Goal: Task Accomplishment & Management: Manage account settings

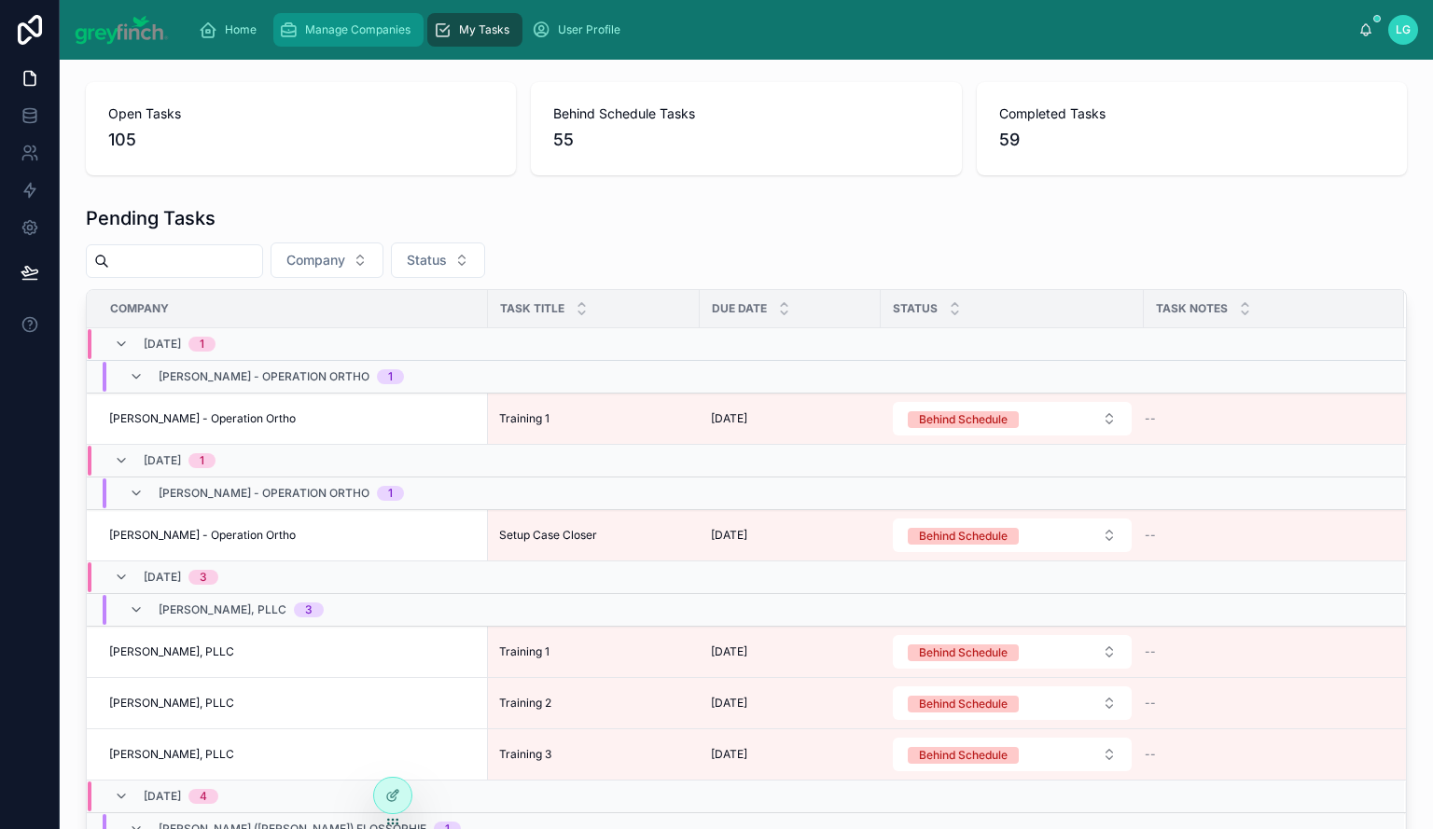
click at [345, 23] on span "Manage Companies" at bounding box center [357, 29] width 105 height 15
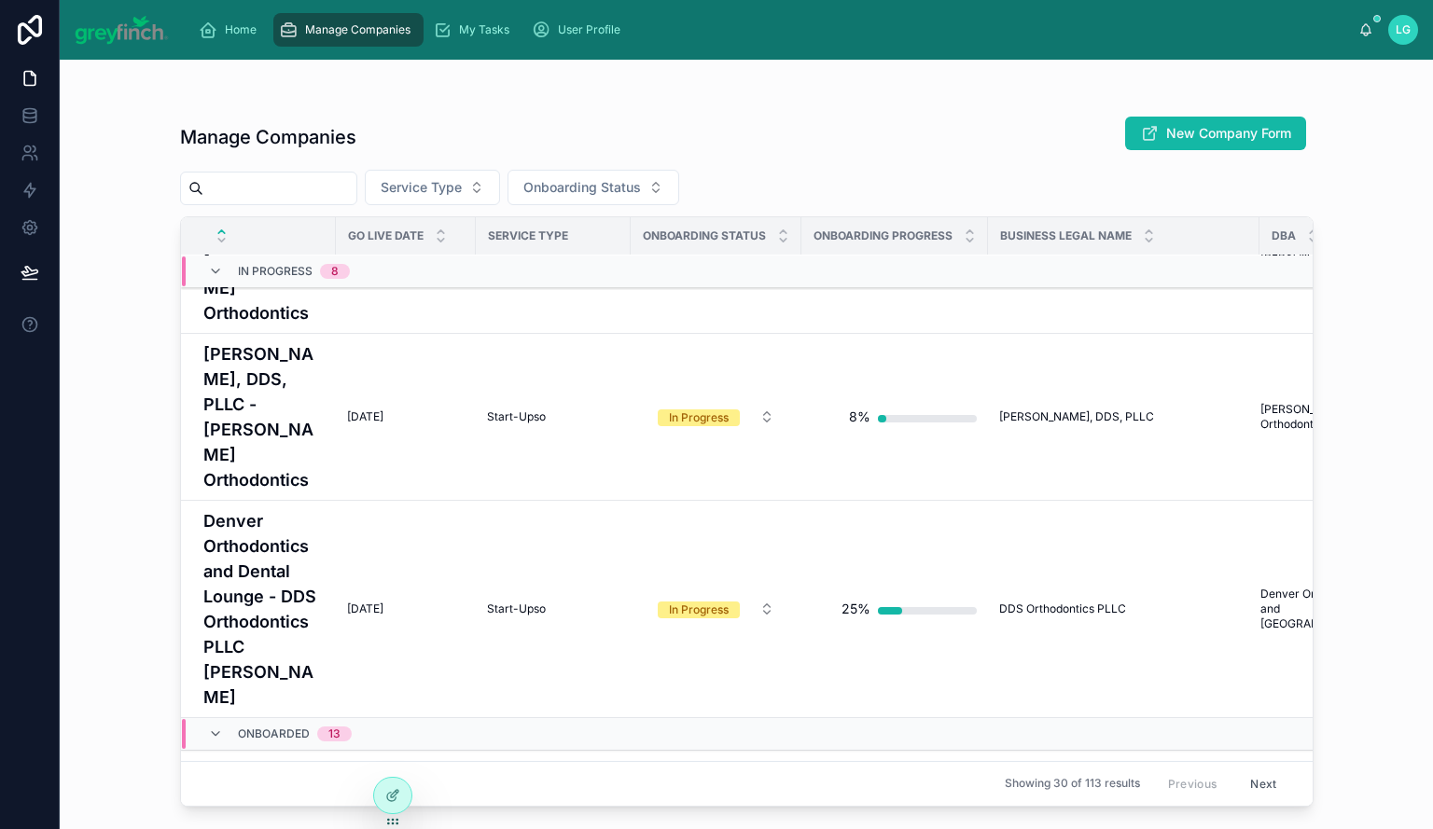
scroll to position [746, 0]
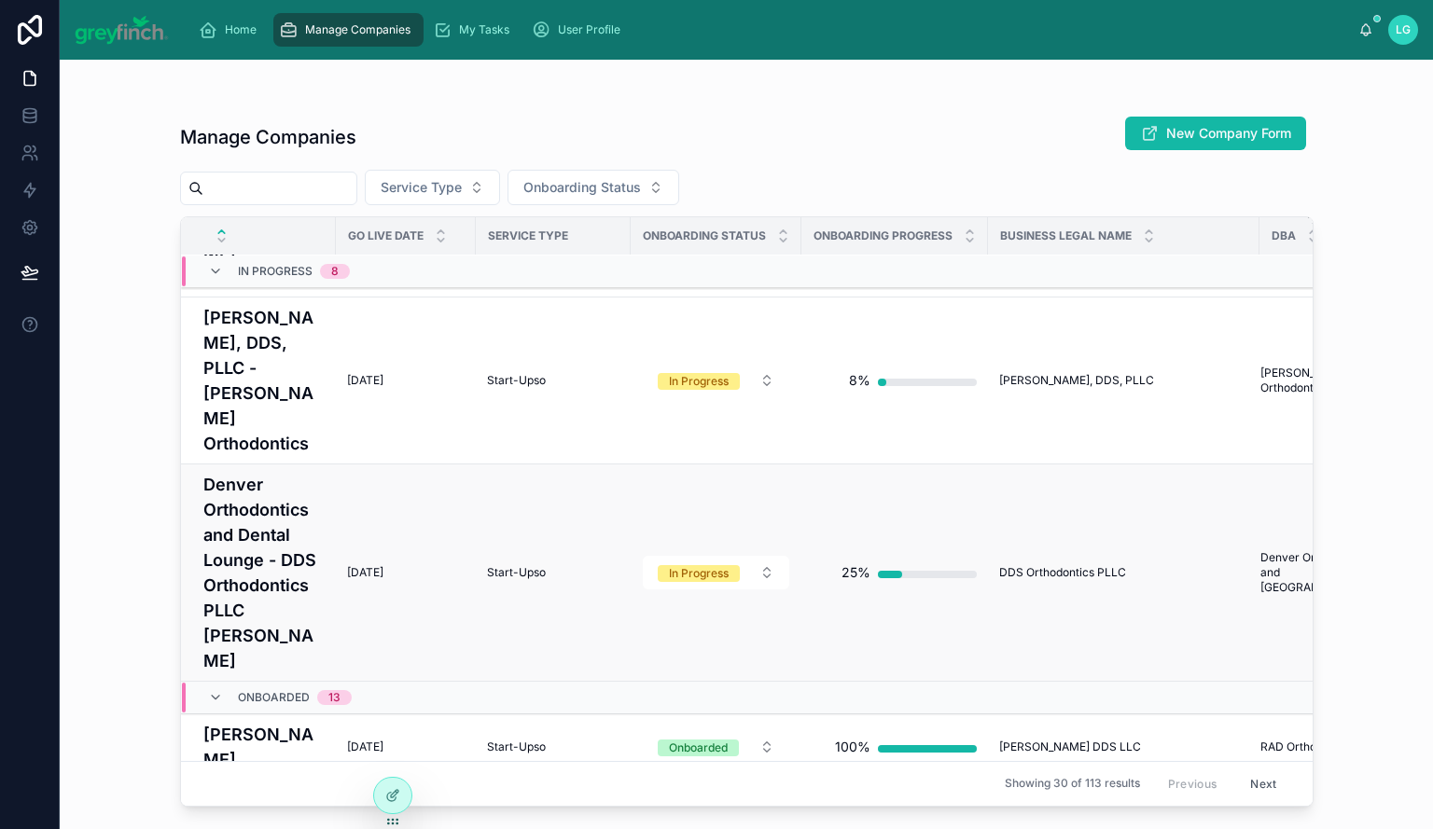
click at [241, 472] on h4 "Denver Orthodontics and Dental Lounge - DDS Orthodontics PLLC [PERSON_NAME]" at bounding box center [263, 573] width 121 height 202
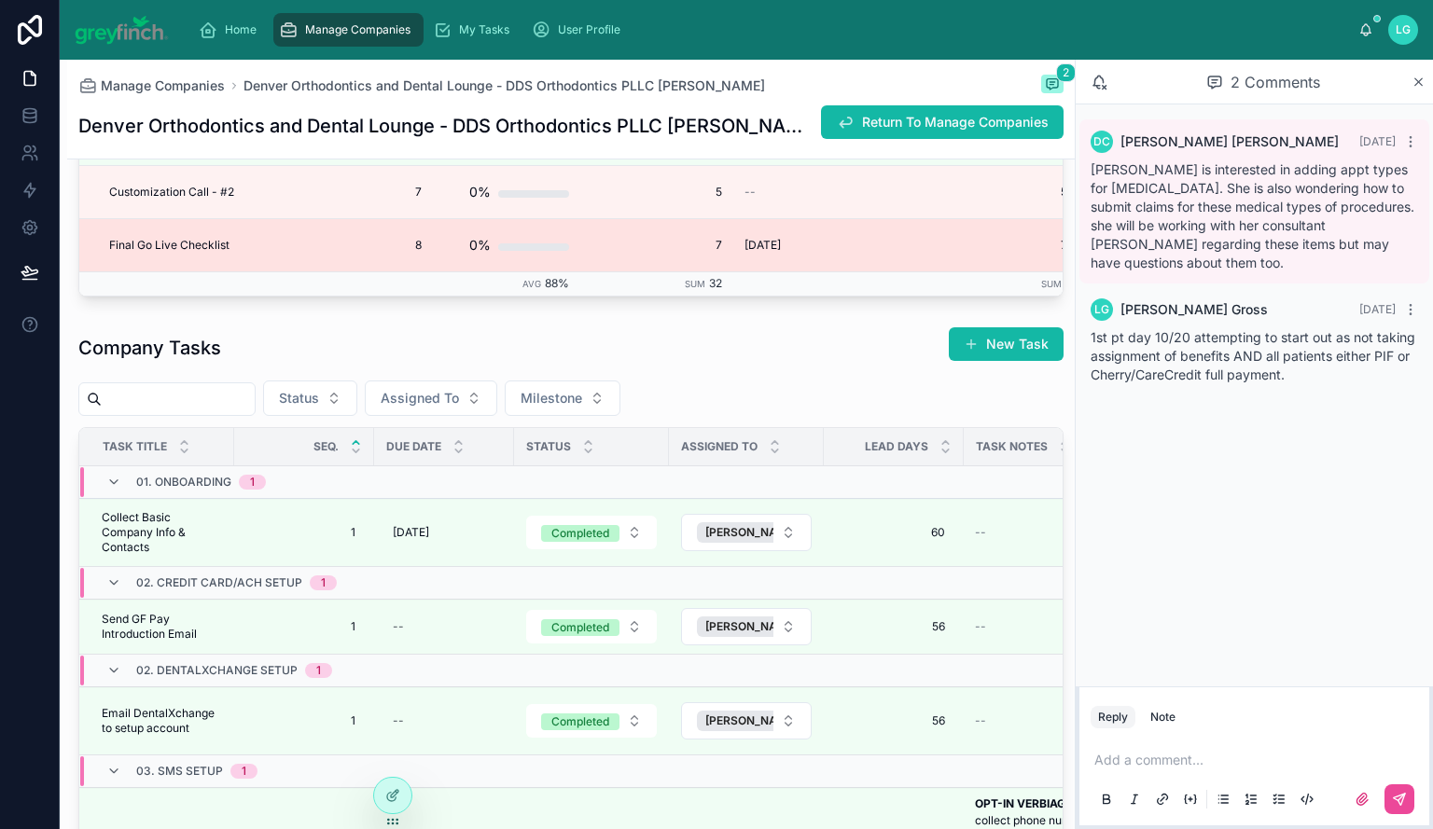
scroll to position [5131, 0]
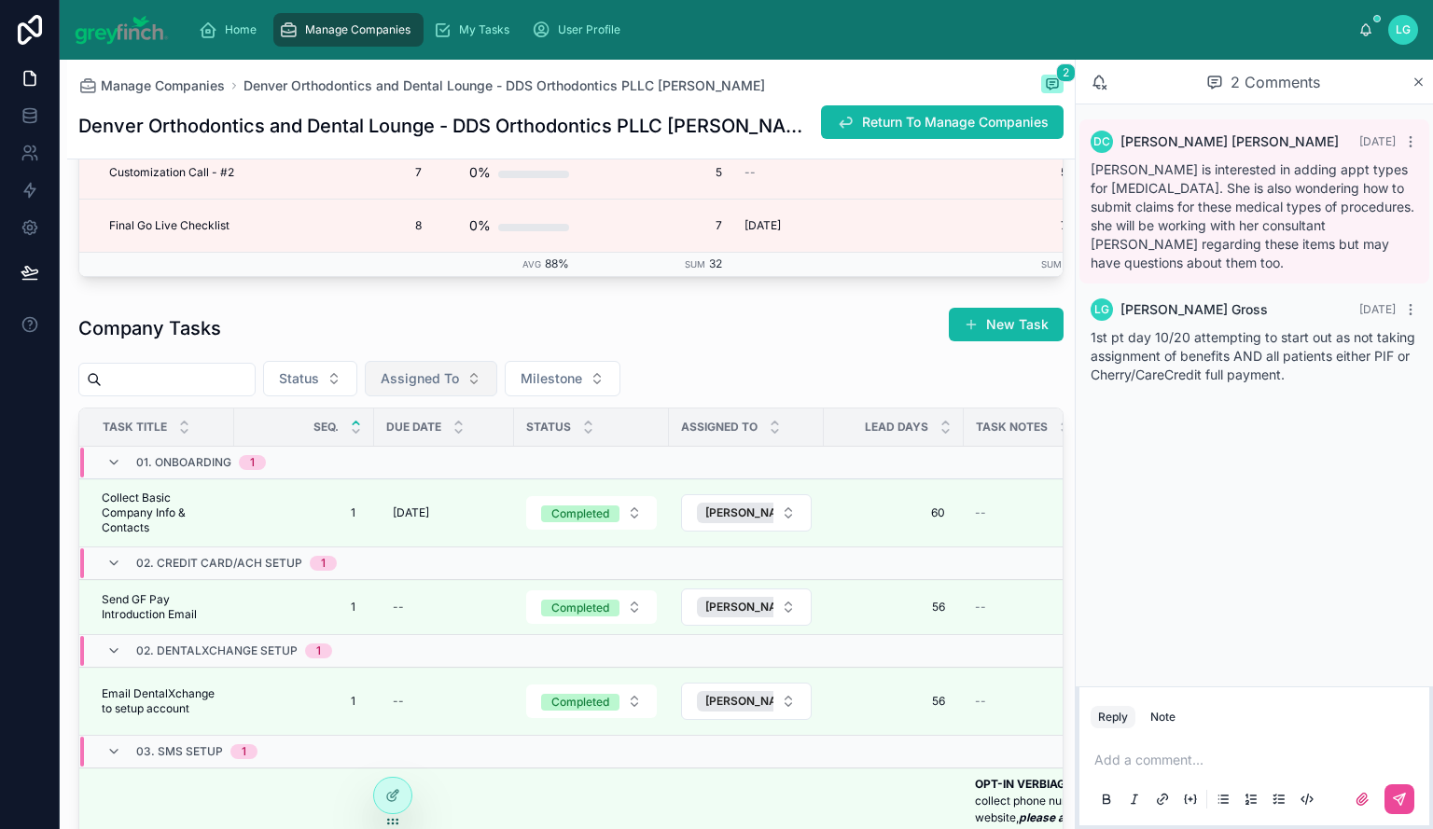
click at [459, 388] on span "Assigned To" at bounding box center [420, 378] width 78 height 19
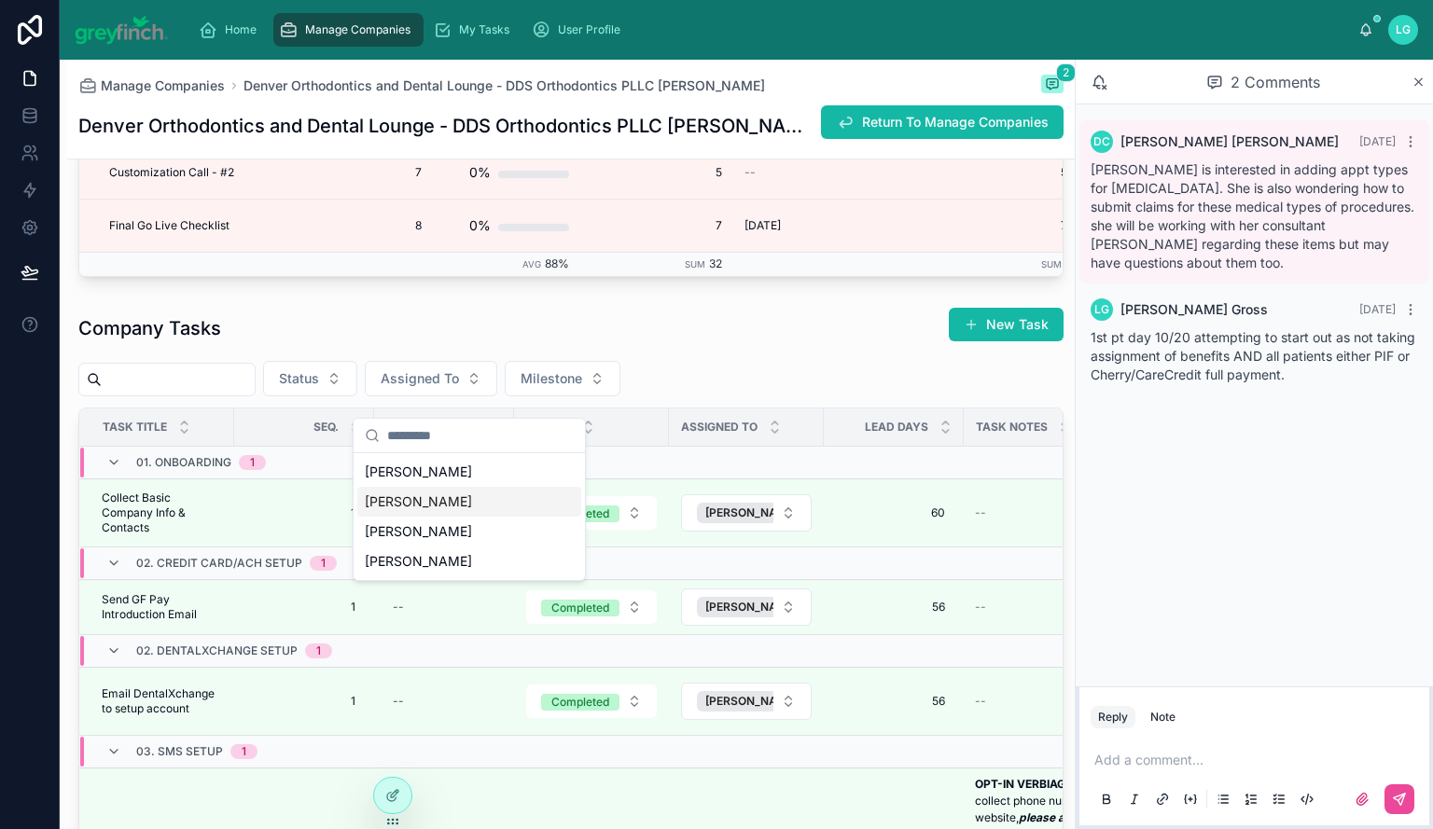
click at [479, 495] on div "[PERSON_NAME]" at bounding box center [469, 502] width 224 height 30
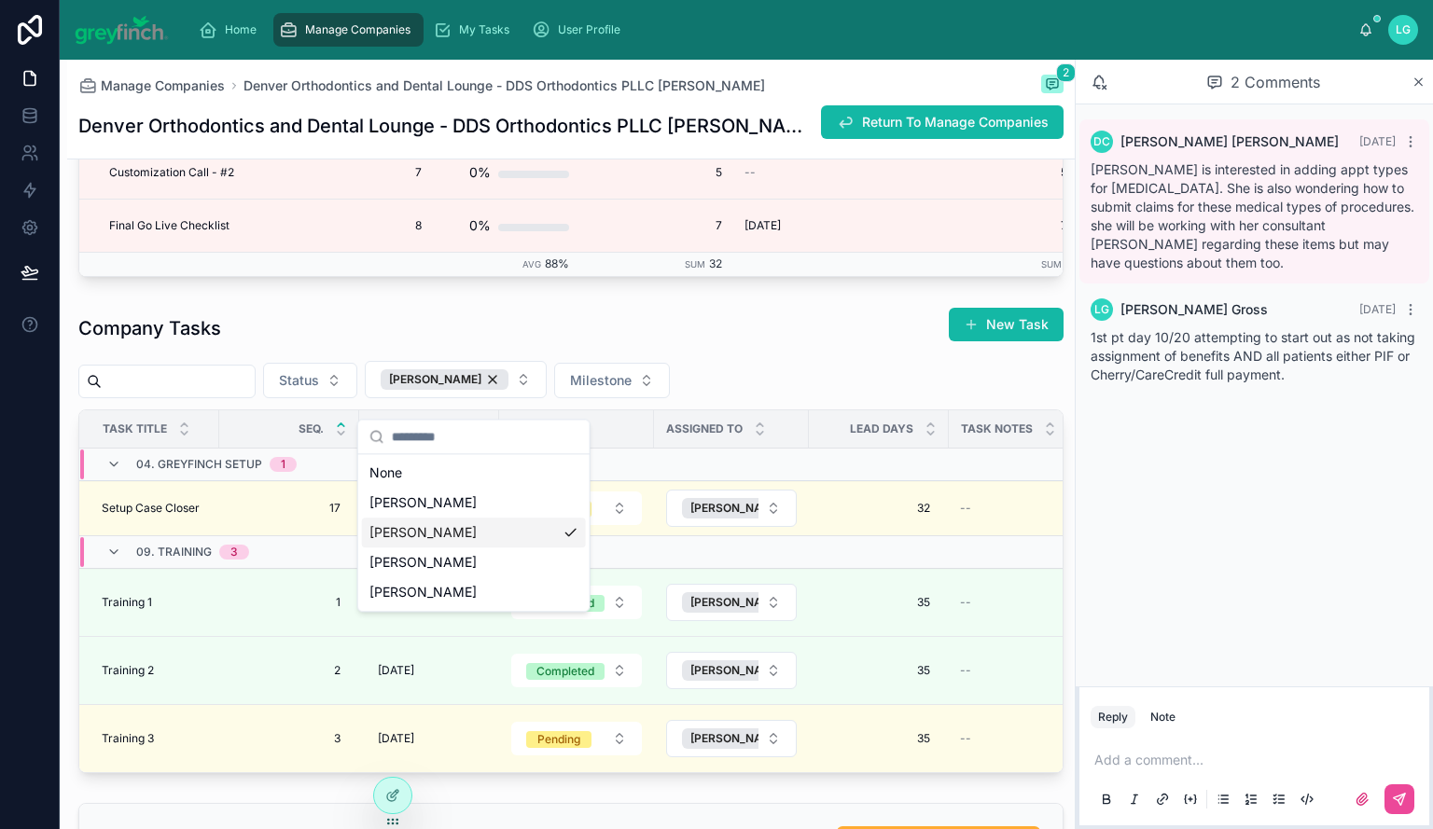
click at [547, 331] on div "Company Tasks New Task" at bounding box center [570, 328] width 985 height 43
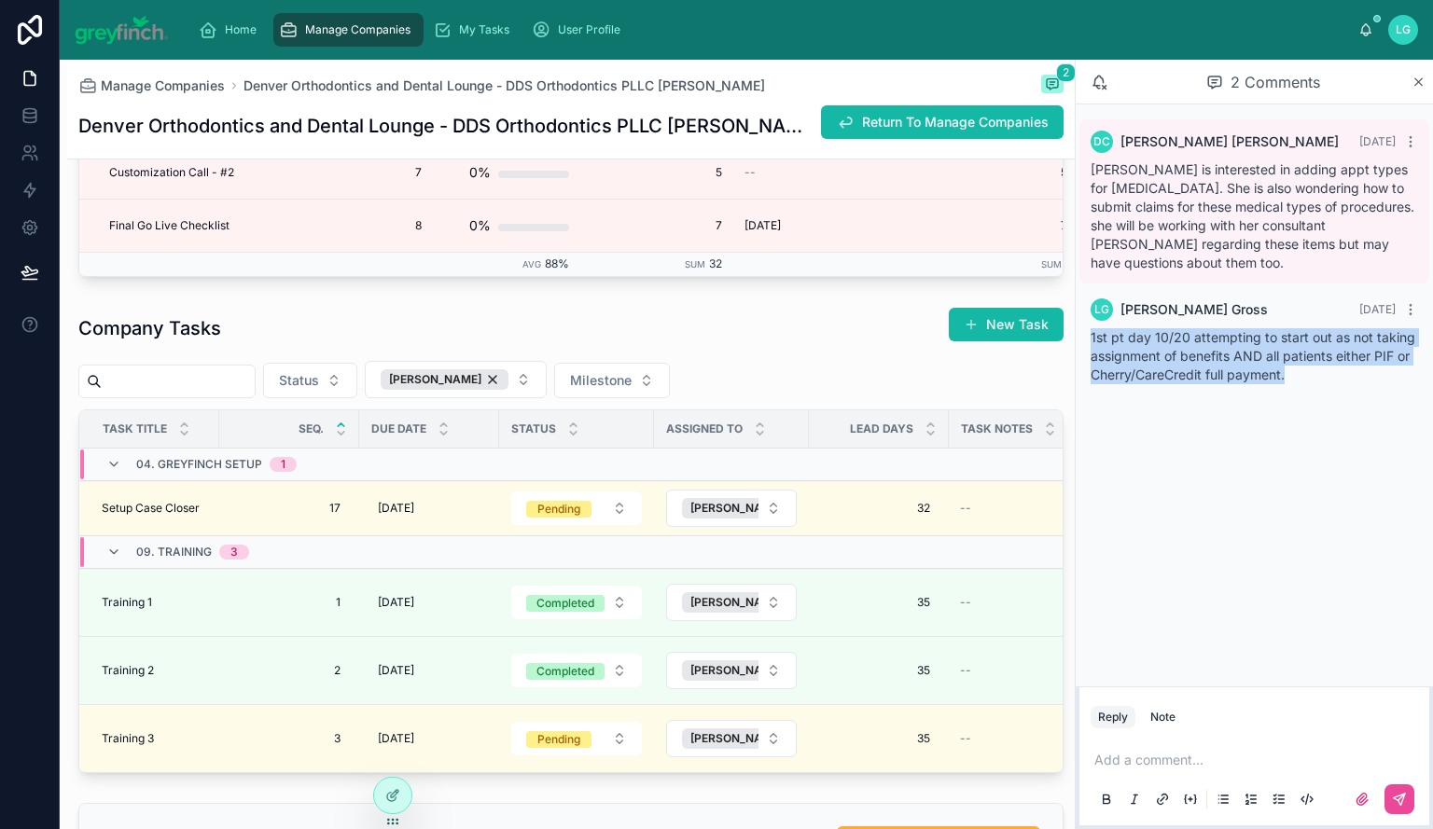
drag, startPoint x: 1301, startPoint y: 357, endPoint x: 1090, endPoint y: 322, distance: 214.7
click at [1090, 322] on div "LG [PERSON_NAME] [DATE] 1st pt day 10/20 attempting to start out as not taking …" at bounding box center [1254, 341] width 350 height 108
copy span "1st pt day 10/20 attempting to start out as not taking assignment of benefits A…"
click at [244, 37] on div "Home" at bounding box center [231, 30] width 65 height 30
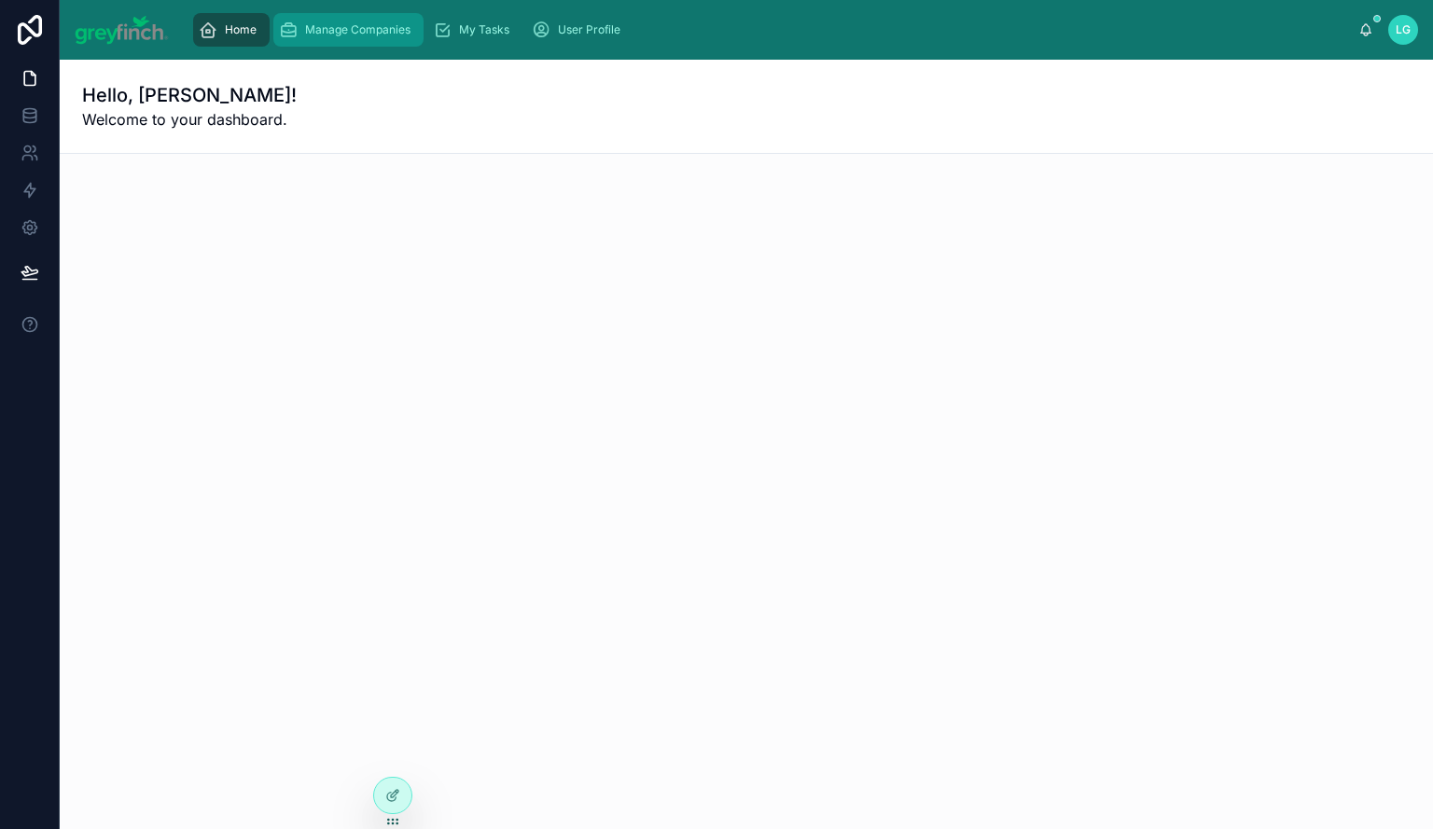
click at [355, 30] on span "Manage Companies" at bounding box center [357, 29] width 105 height 15
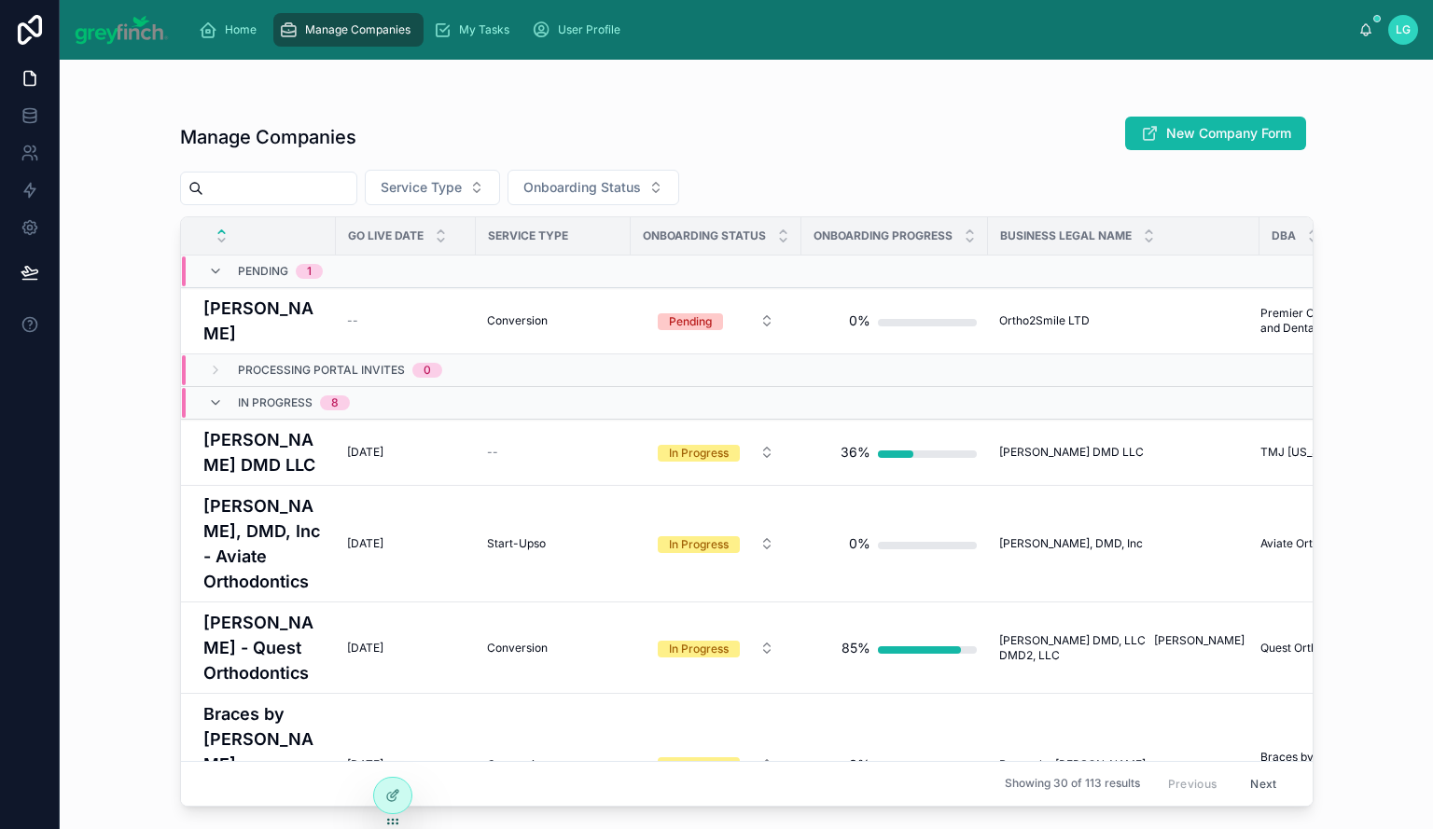
click at [310, 198] on input "text" at bounding box center [279, 188] width 153 height 26
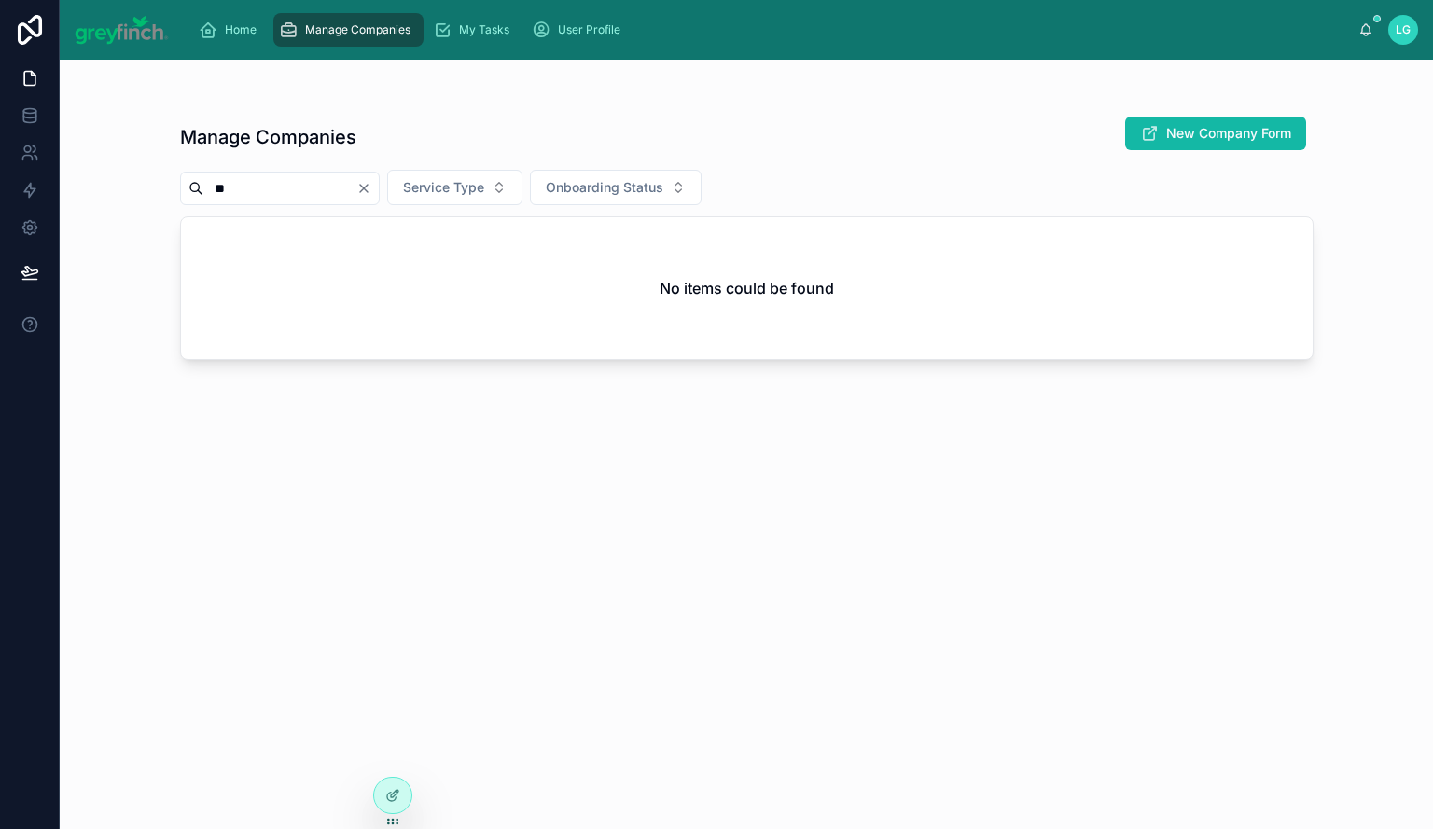
type input "**"
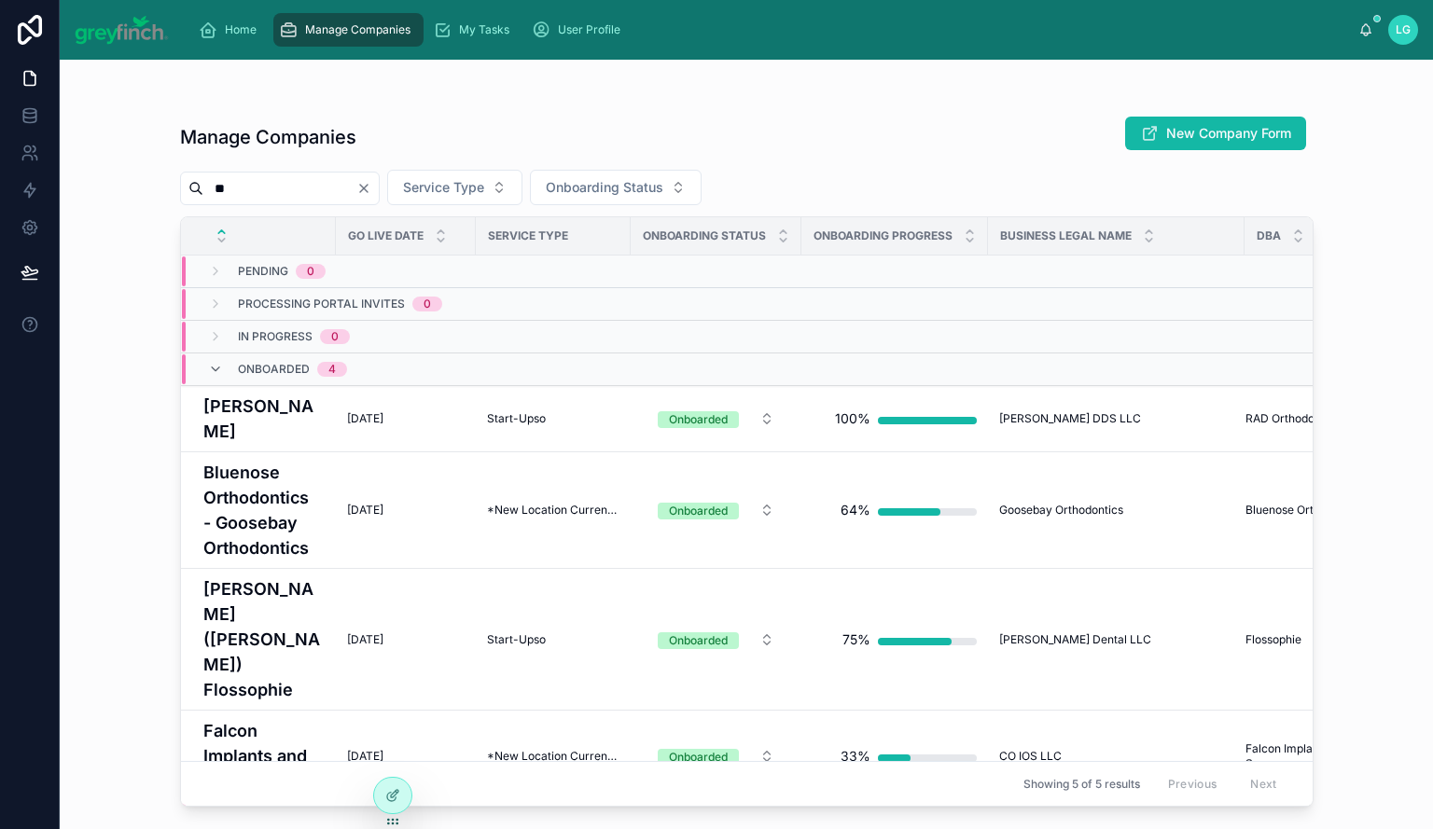
click at [371, 188] on icon "Clear" at bounding box center [363, 188] width 15 height 15
click at [321, 188] on input "text" at bounding box center [279, 188] width 153 height 26
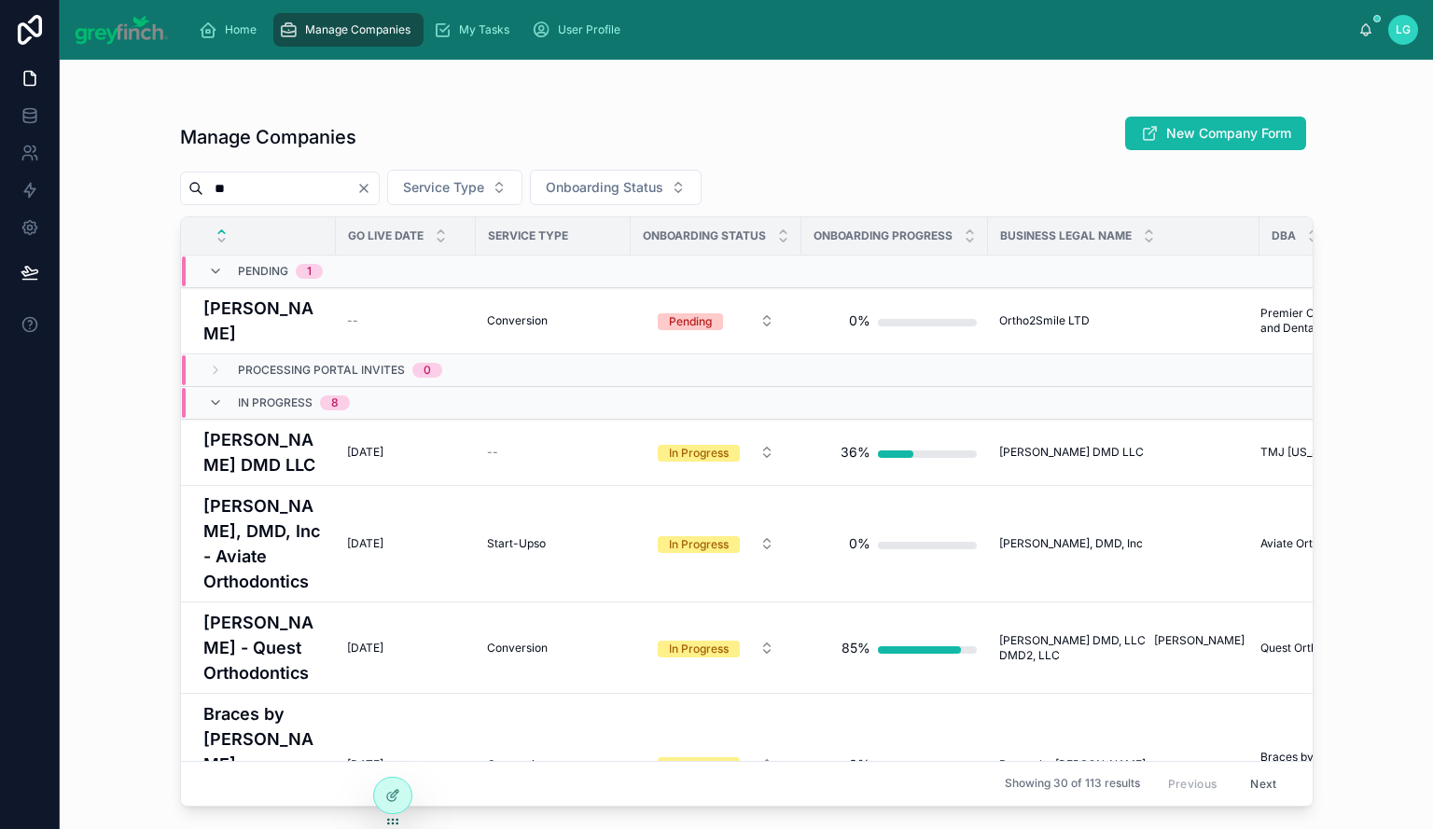
type input "**"
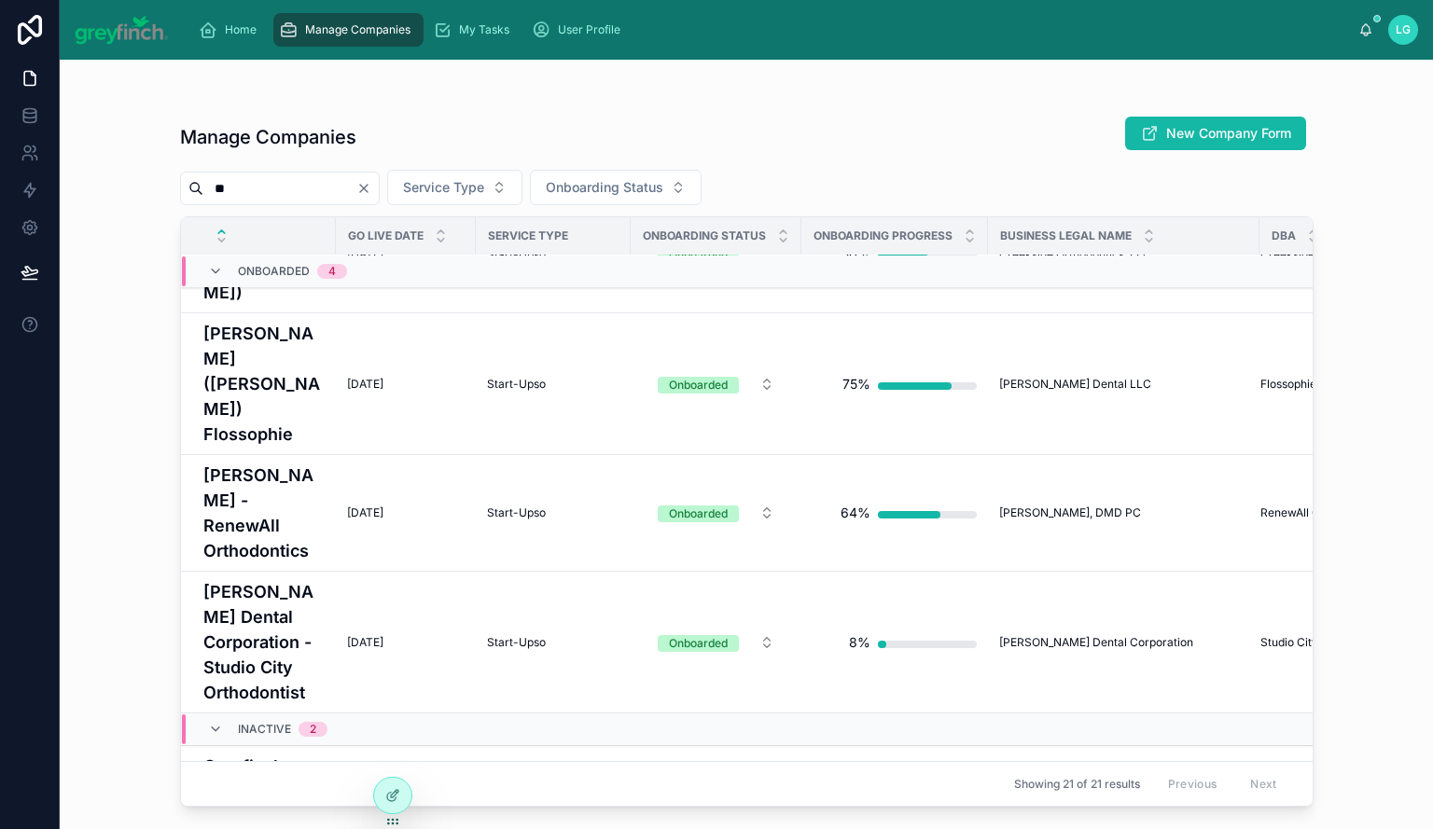
scroll to position [2162, 0]
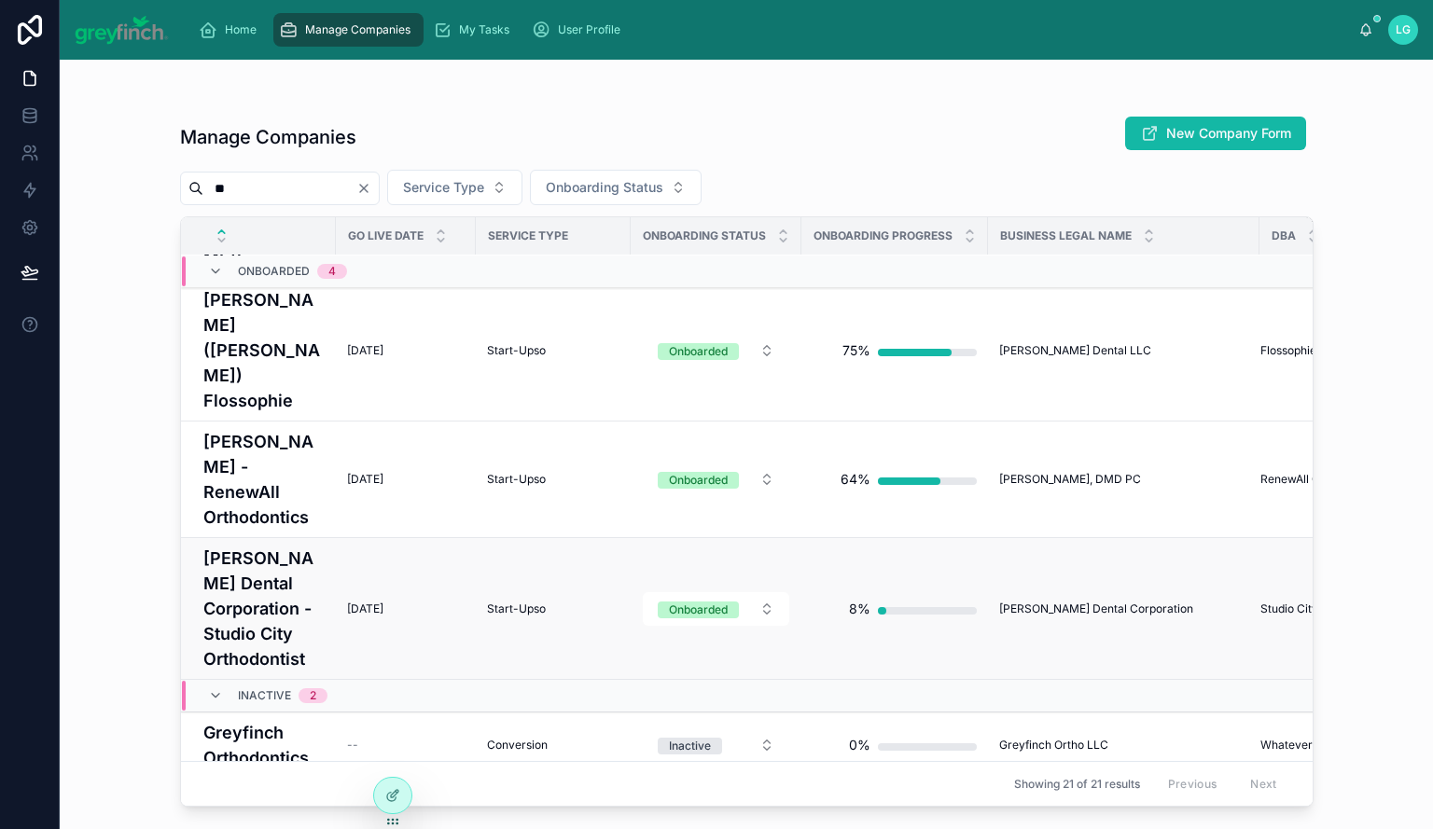
click at [239, 546] on h4 "[PERSON_NAME] Dental Corporation - Studio City Orthodontist" at bounding box center [263, 609] width 121 height 126
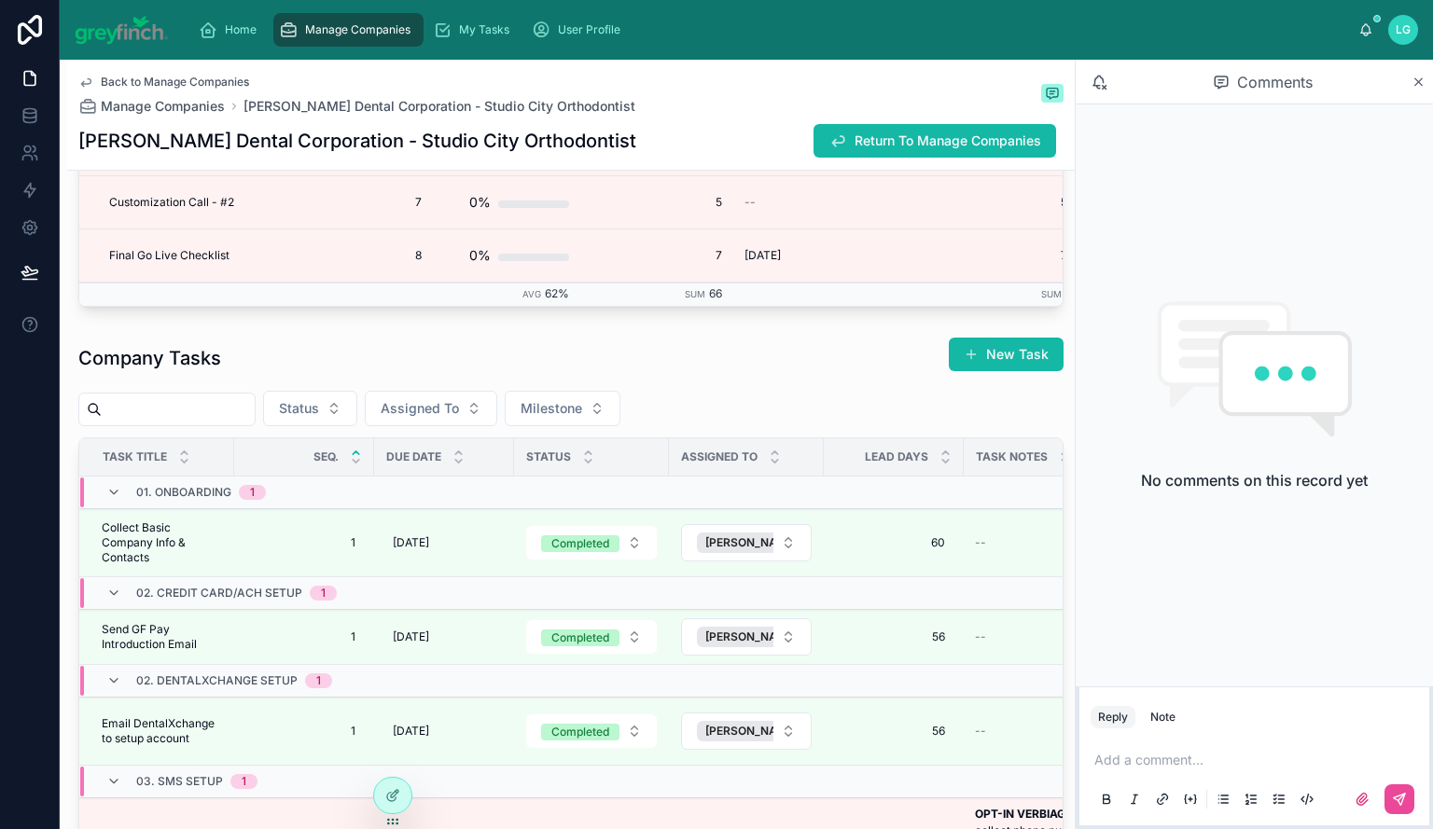
scroll to position [5504, 0]
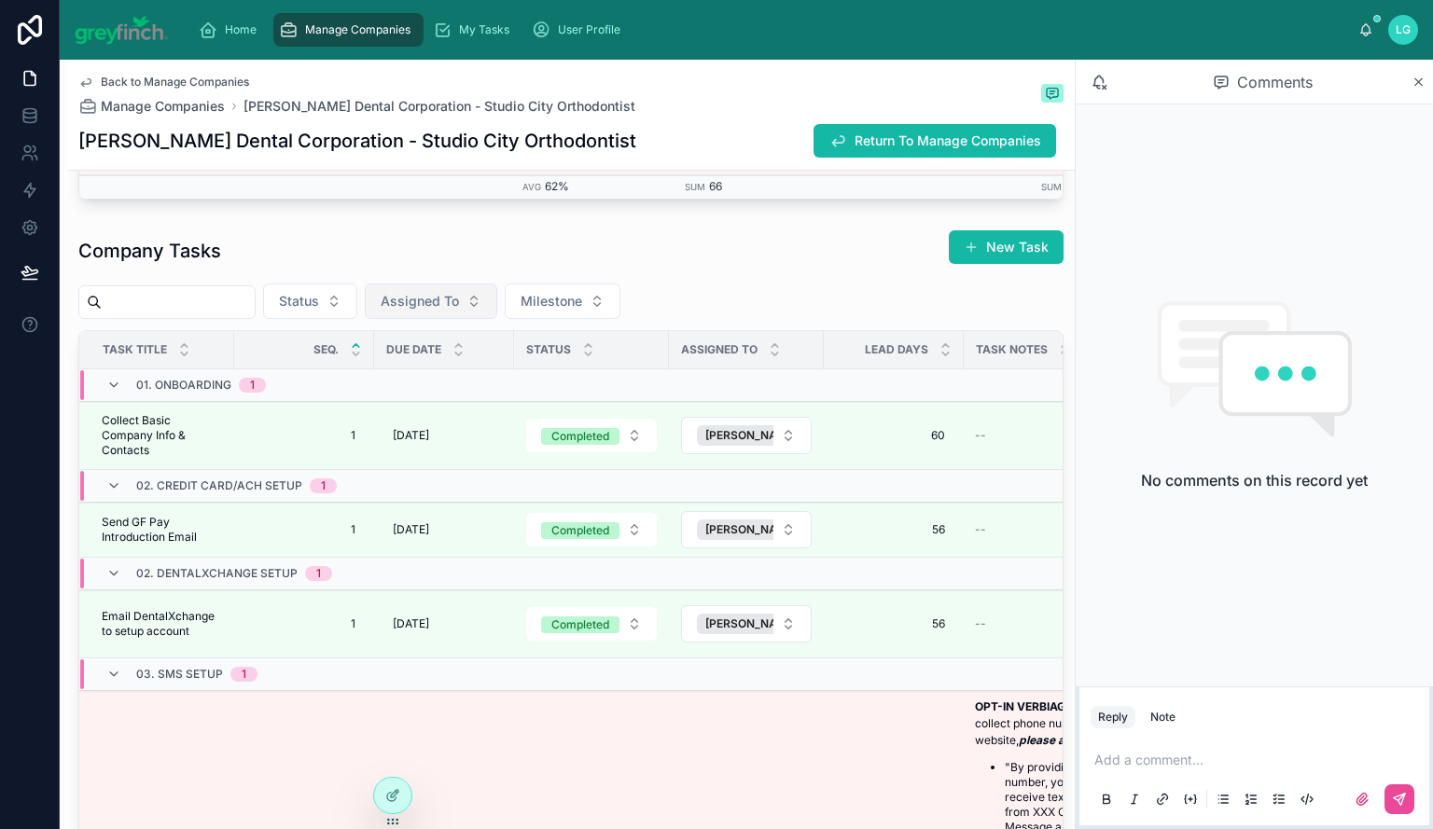
click at [459, 311] on span "Assigned To" at bounding box center [420, 301] width 78 height 19
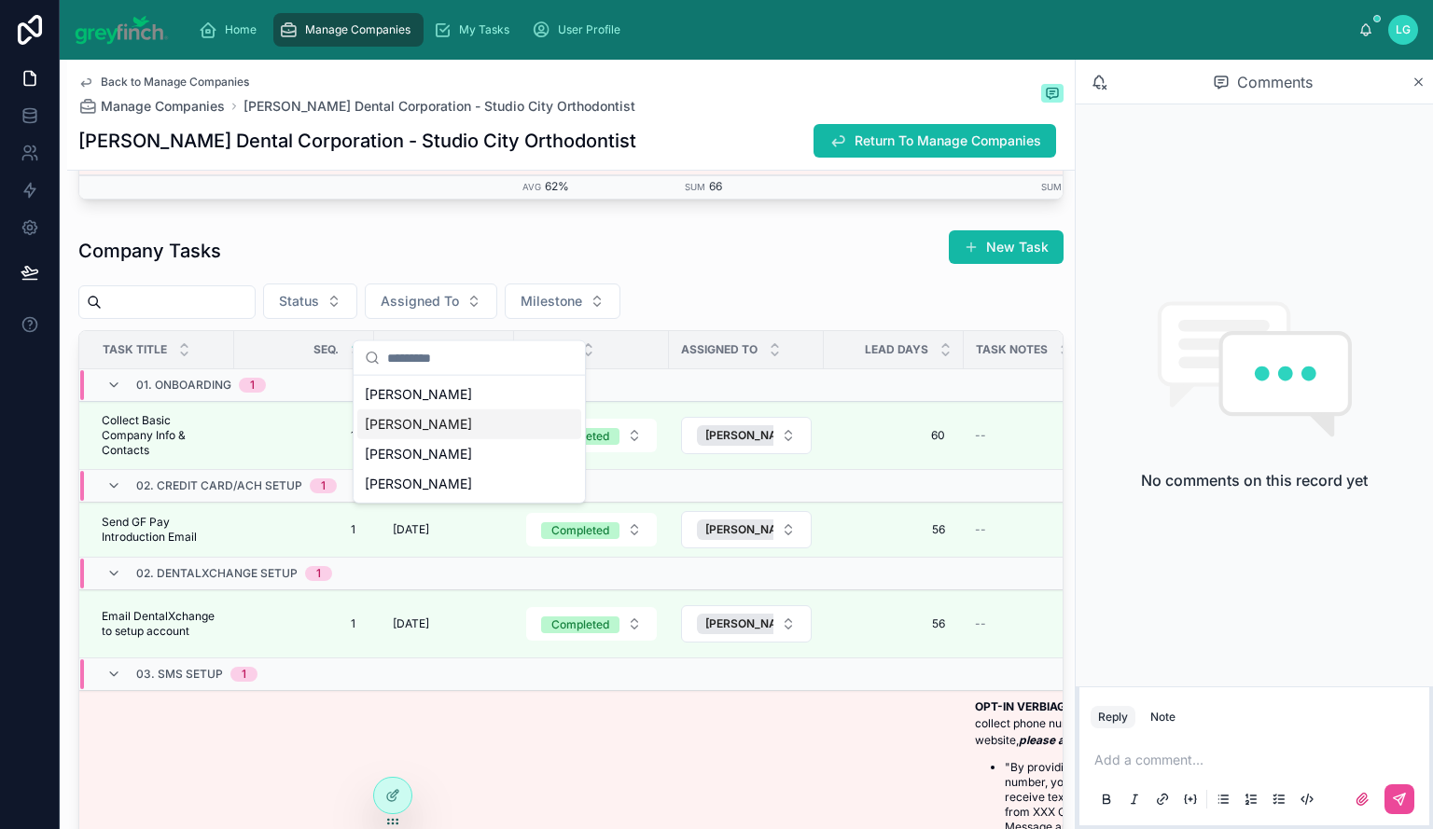
click at [480, 426] on div "[PERSON_NAME]" at bounding box center [469, 425] width 224 height 30
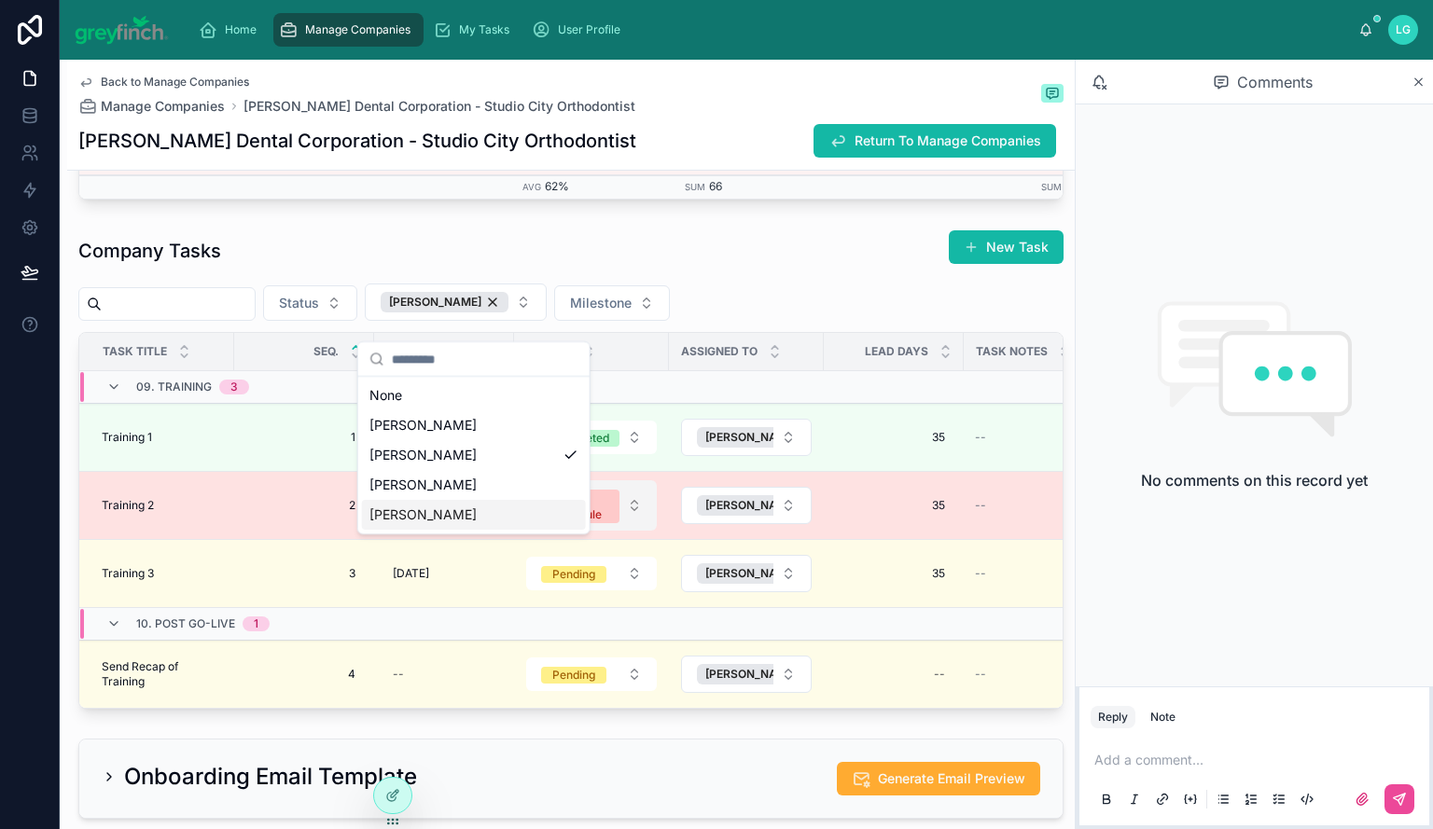
click at [634, 520] on button "Behind Schedule" at bounding box center [591, 505] width 131 height 50
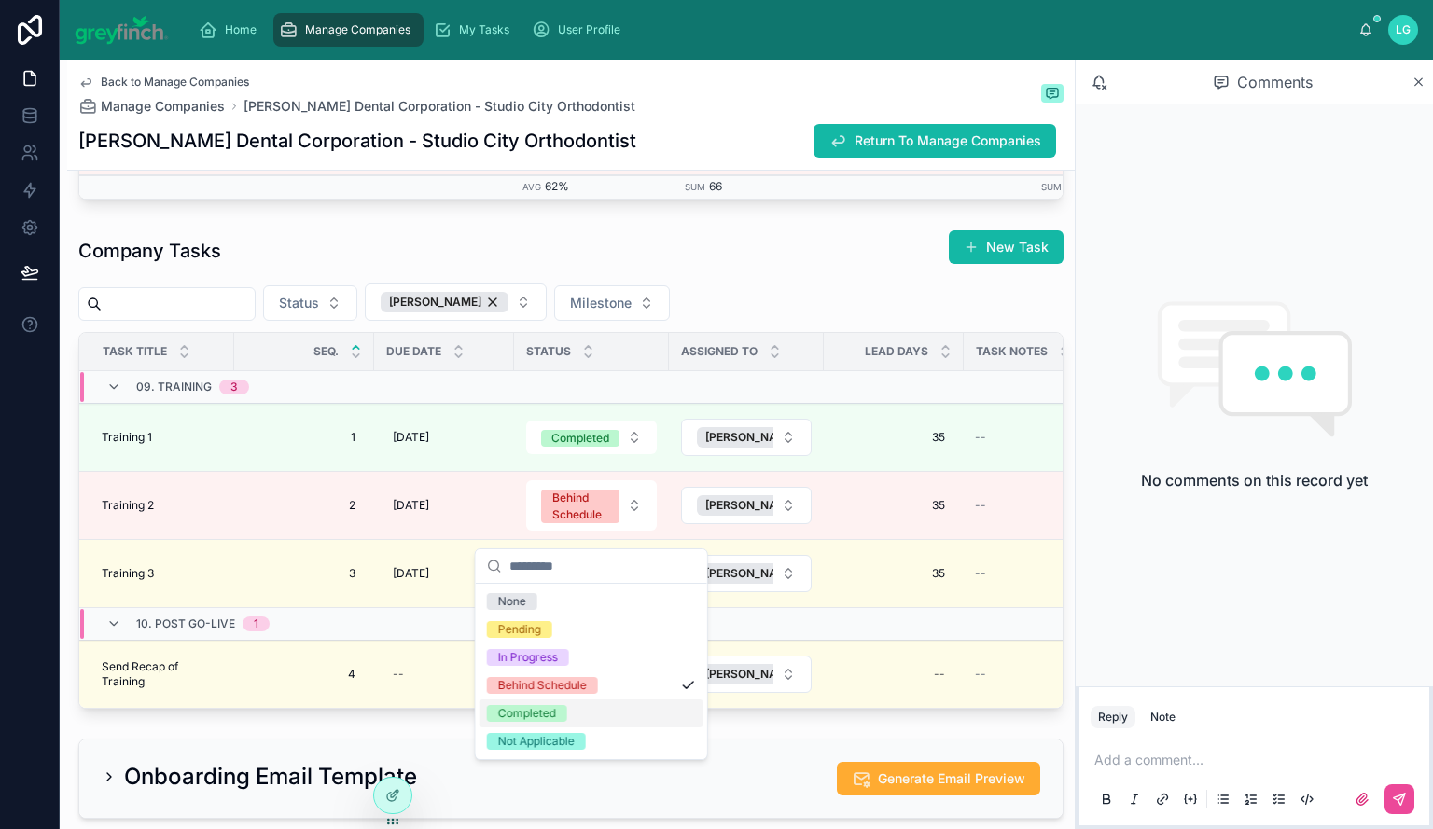
click at [586, 717] on div "Completed" at bounding box center [592, 714] width 224 height 28
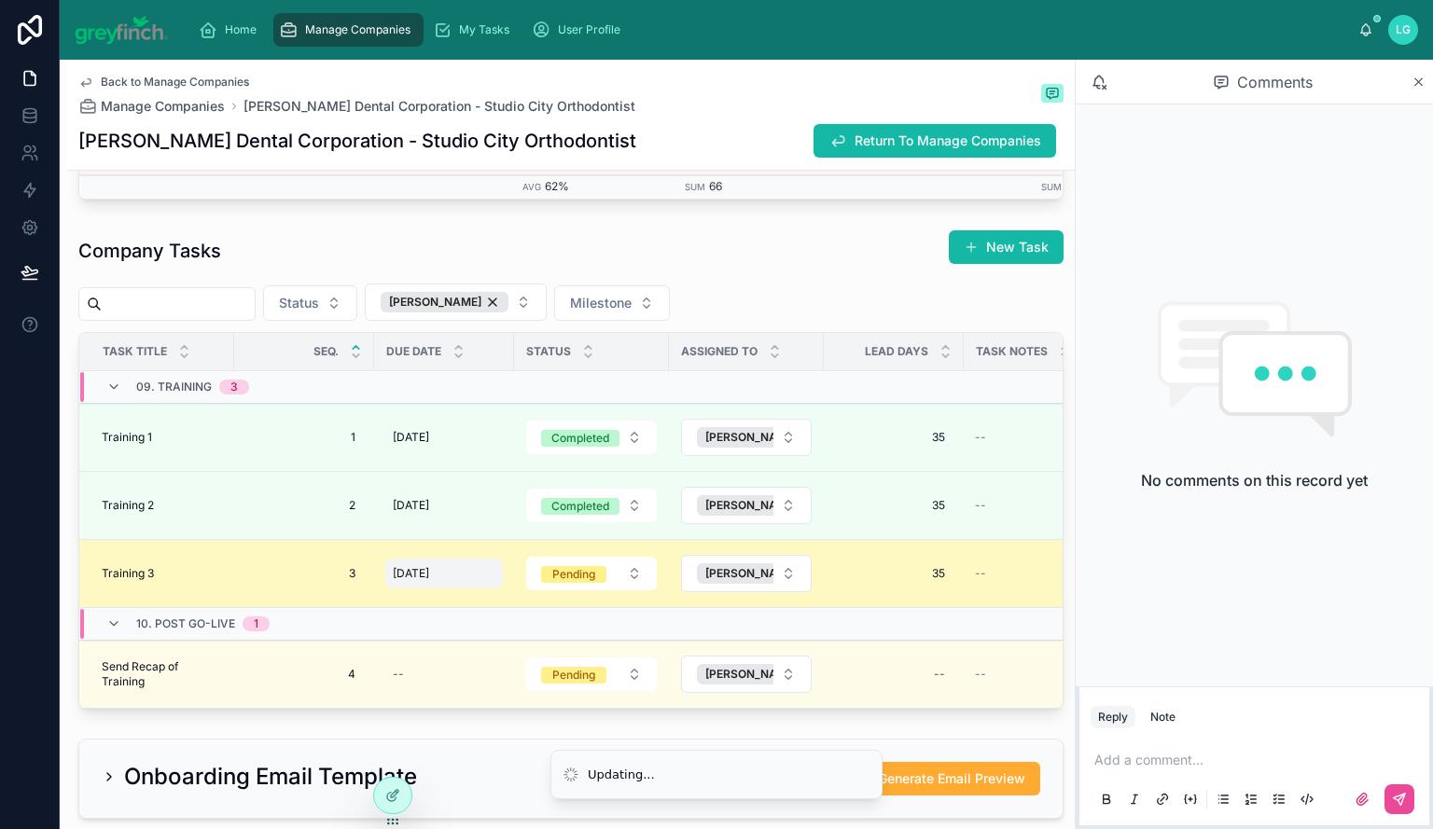
click at [396, 581] on span "[DATE]" at bounding box center [411, 573] width 36 height 15
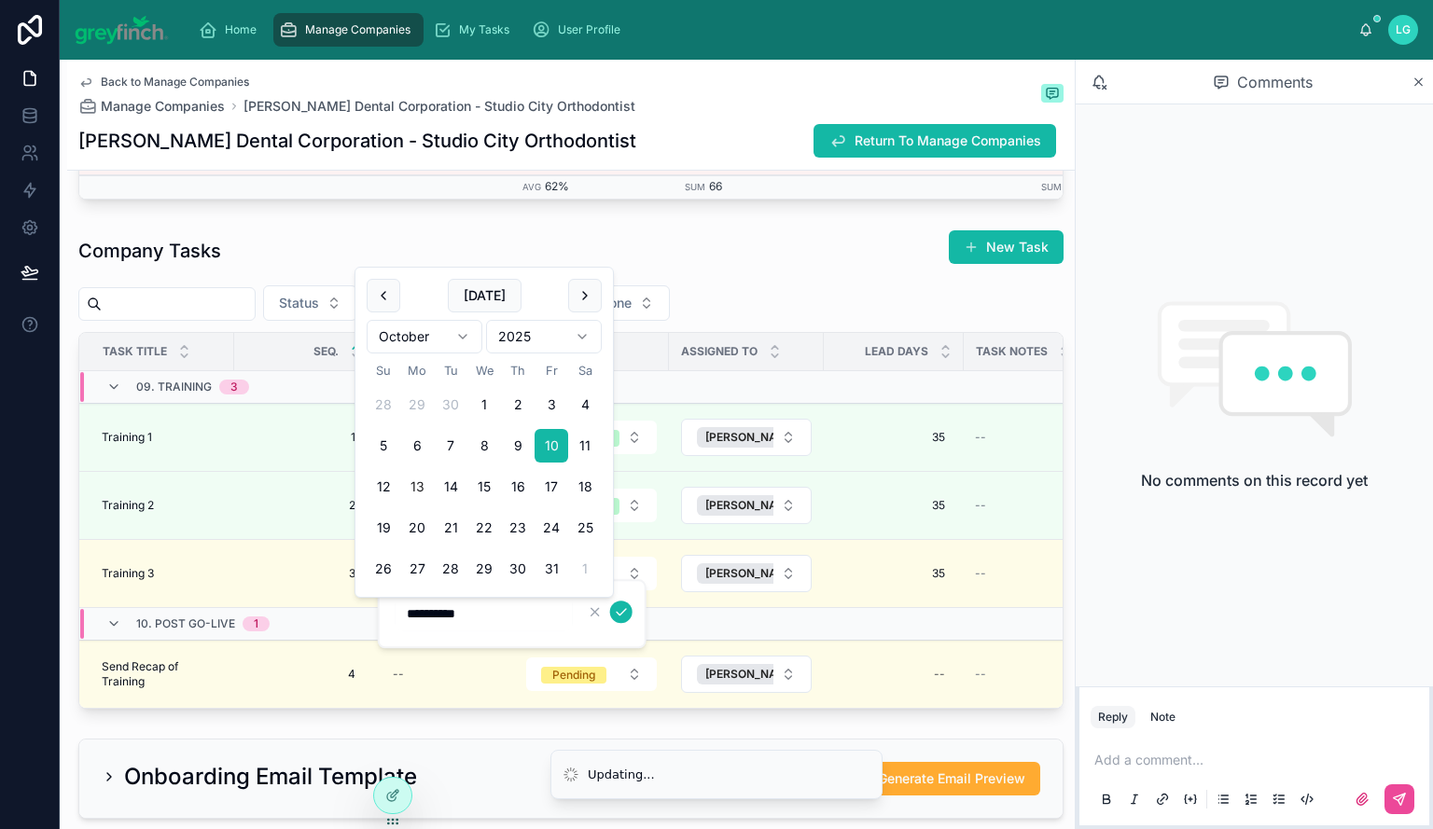
click at [410, 481] on button "13" at bounding box center [417, 487] width 34 height 34
type input "**********"
click at [619, 609] on icon "submit" at bounding box center [621, 612] width 15 height 15
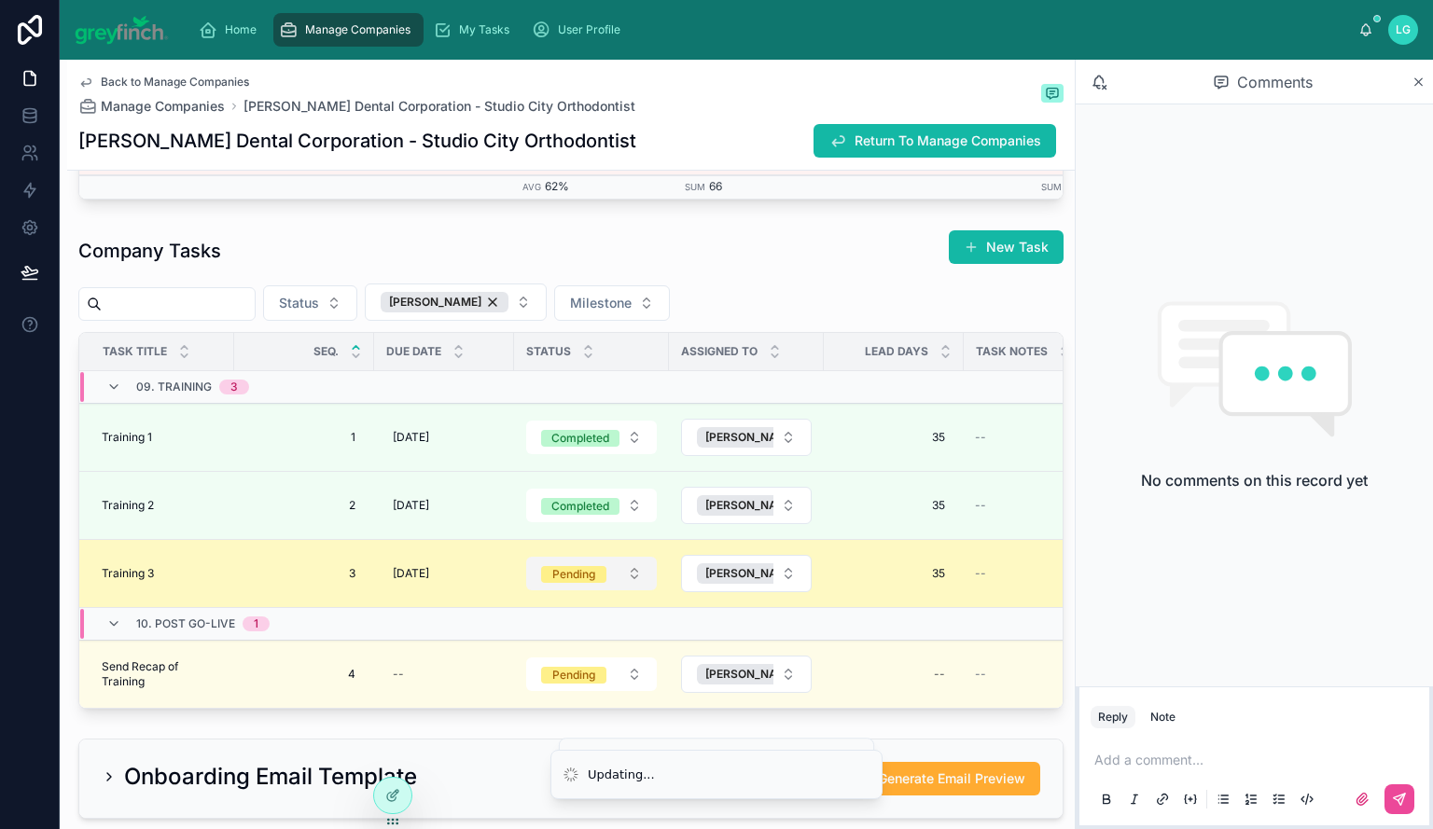
click at [602, 583] on span "Pending" at bounding box center [573, 574] width 65 height 17
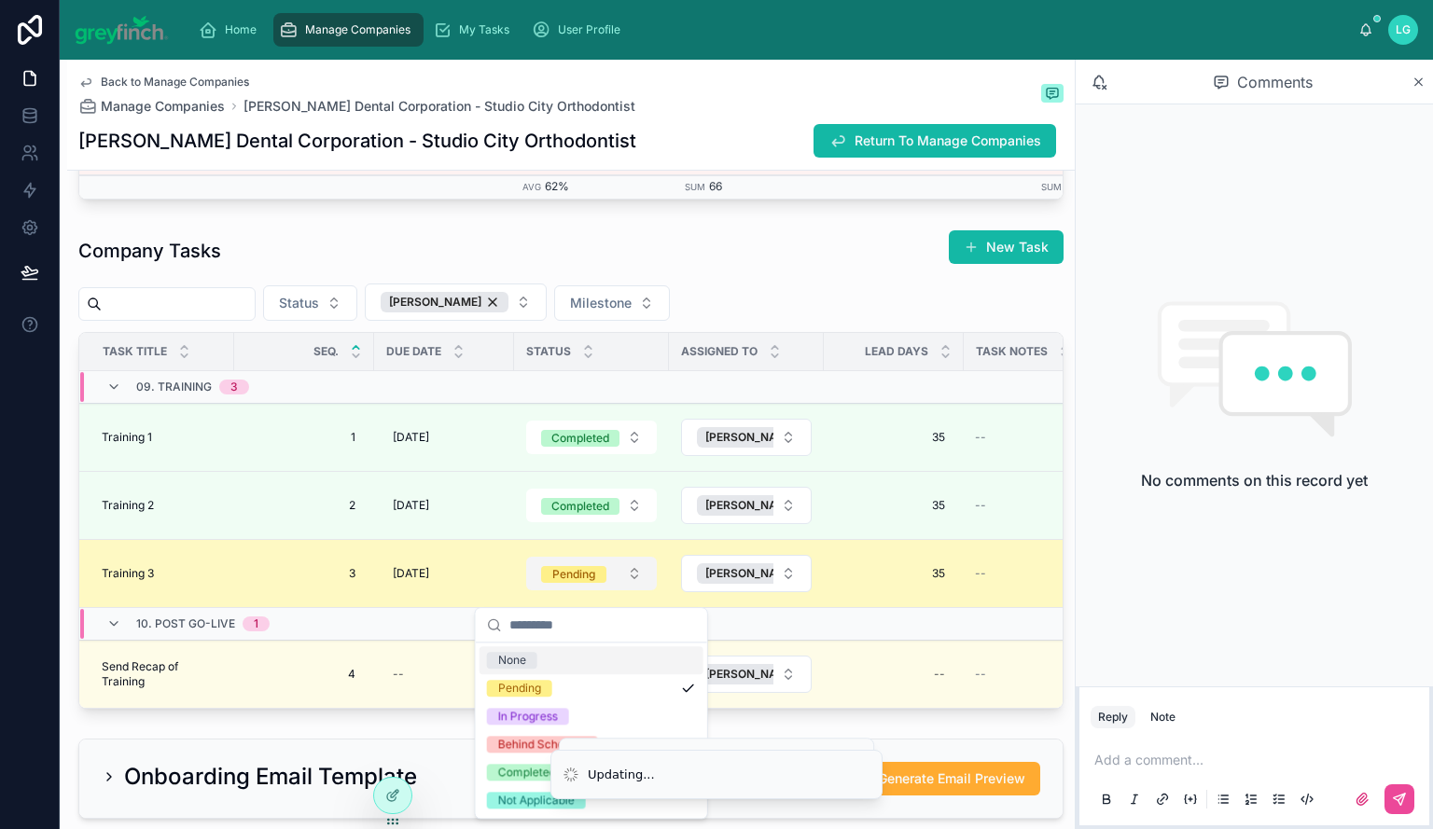
click at [602, 583] on span "Pending" at bounding box center [573, 574] width 65 height 17
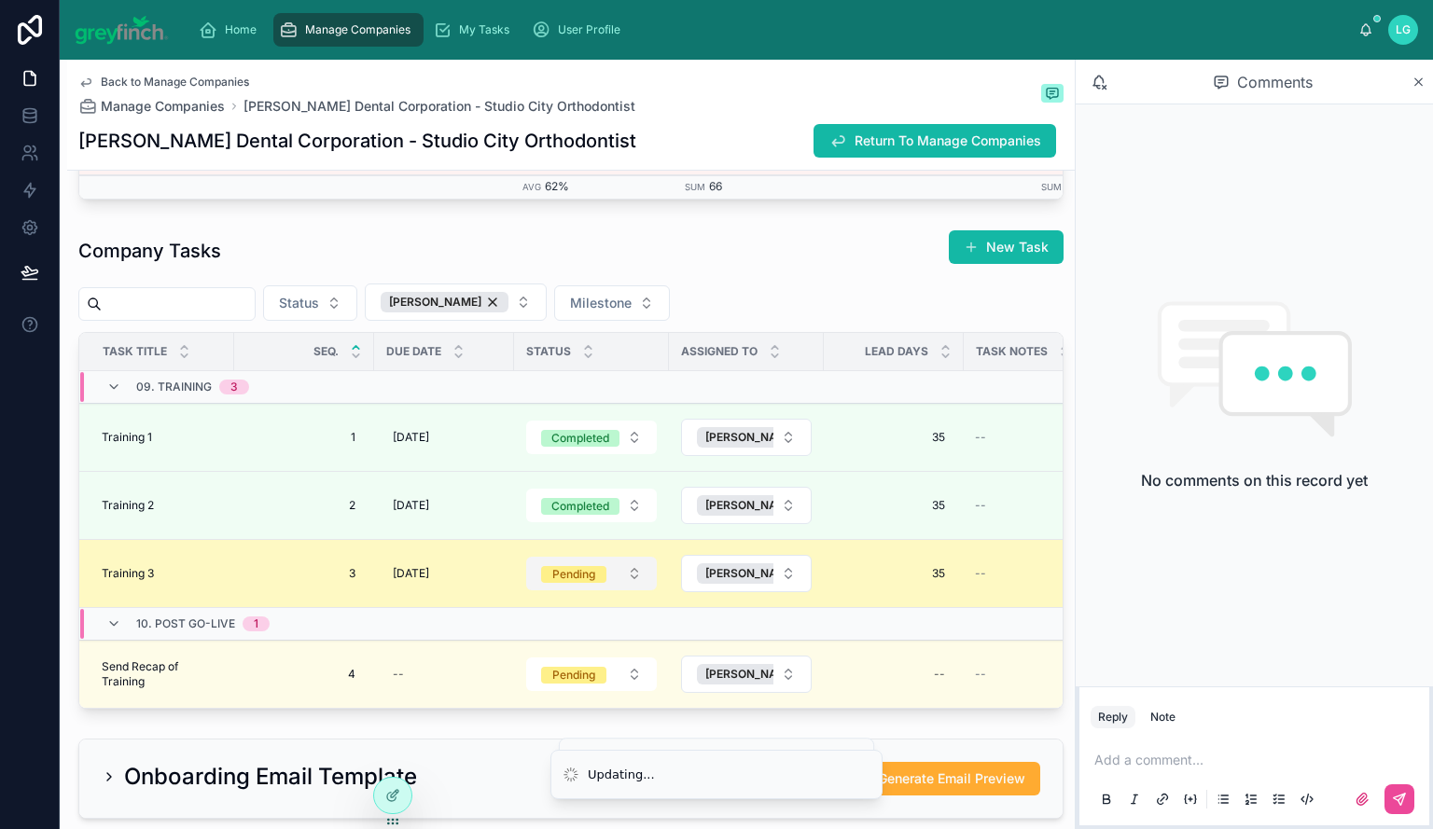
click at [602, 583] on span "Pending" at bounding box center [573, 574] width 65 height 17
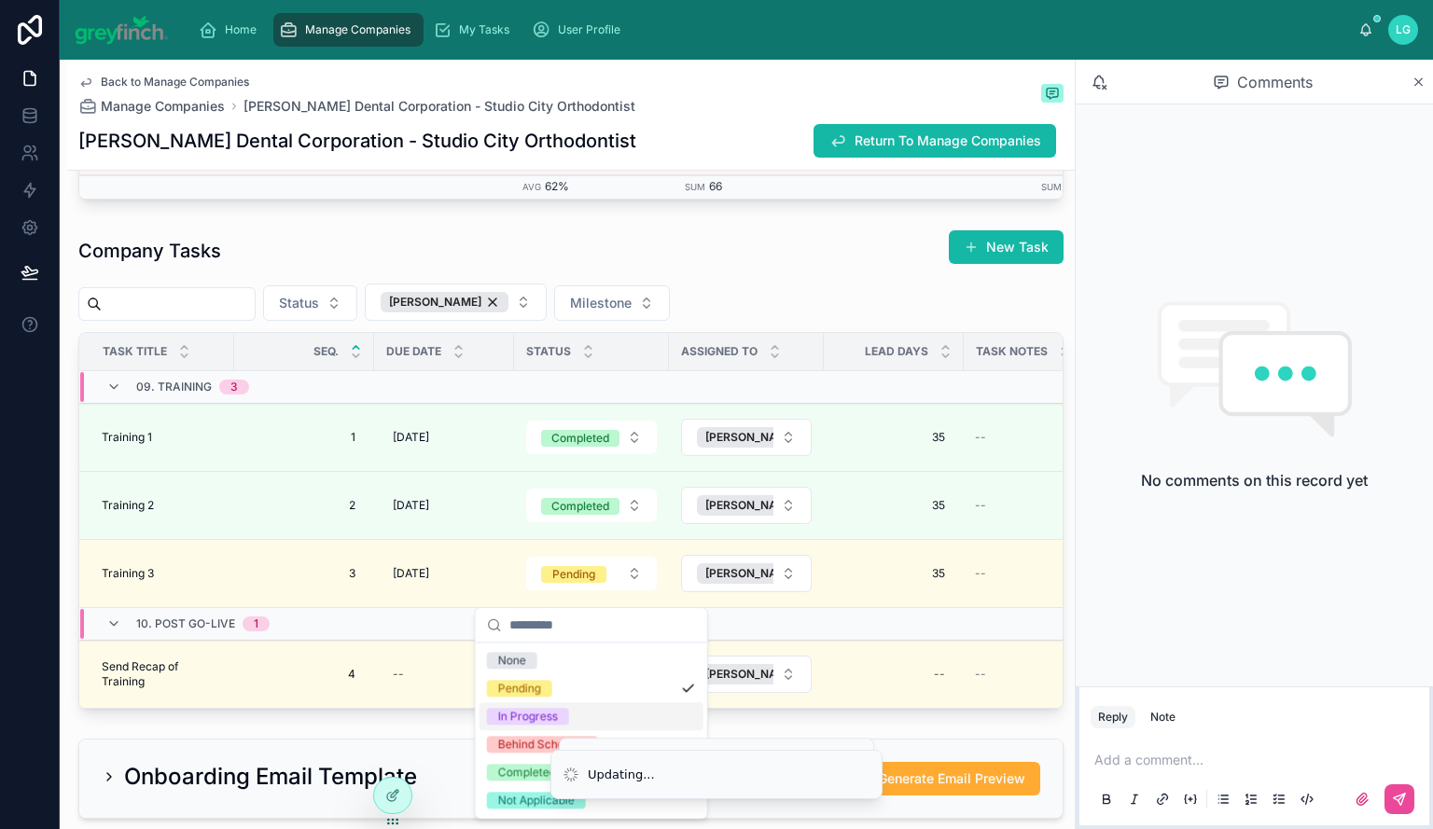
click at [581, 708] on div "In Progress" at bounding box center [592, 716] width 224 height 28
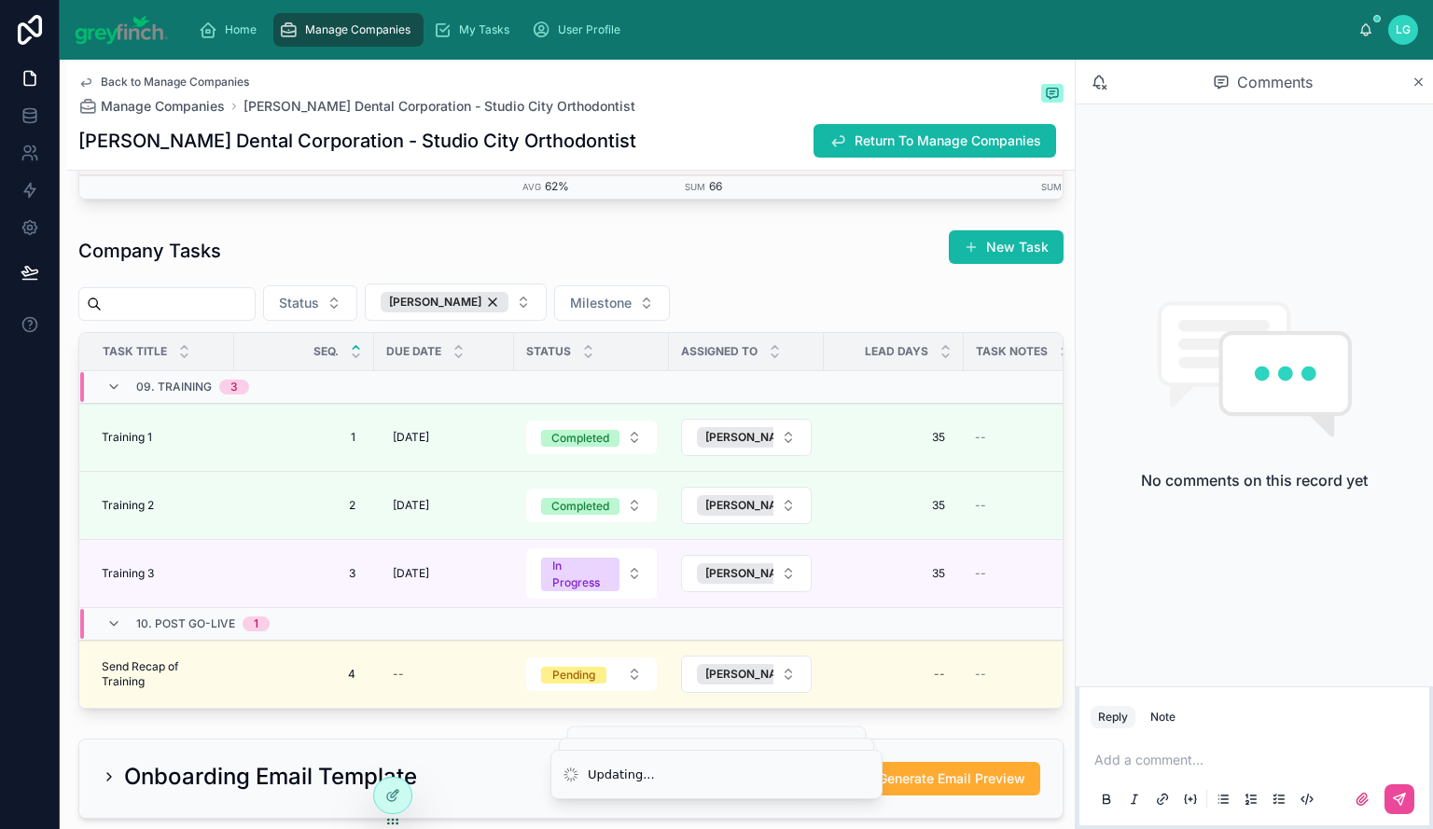
click at [1174, 755] on p at bounding box center [1257, 760] width 327 height 19
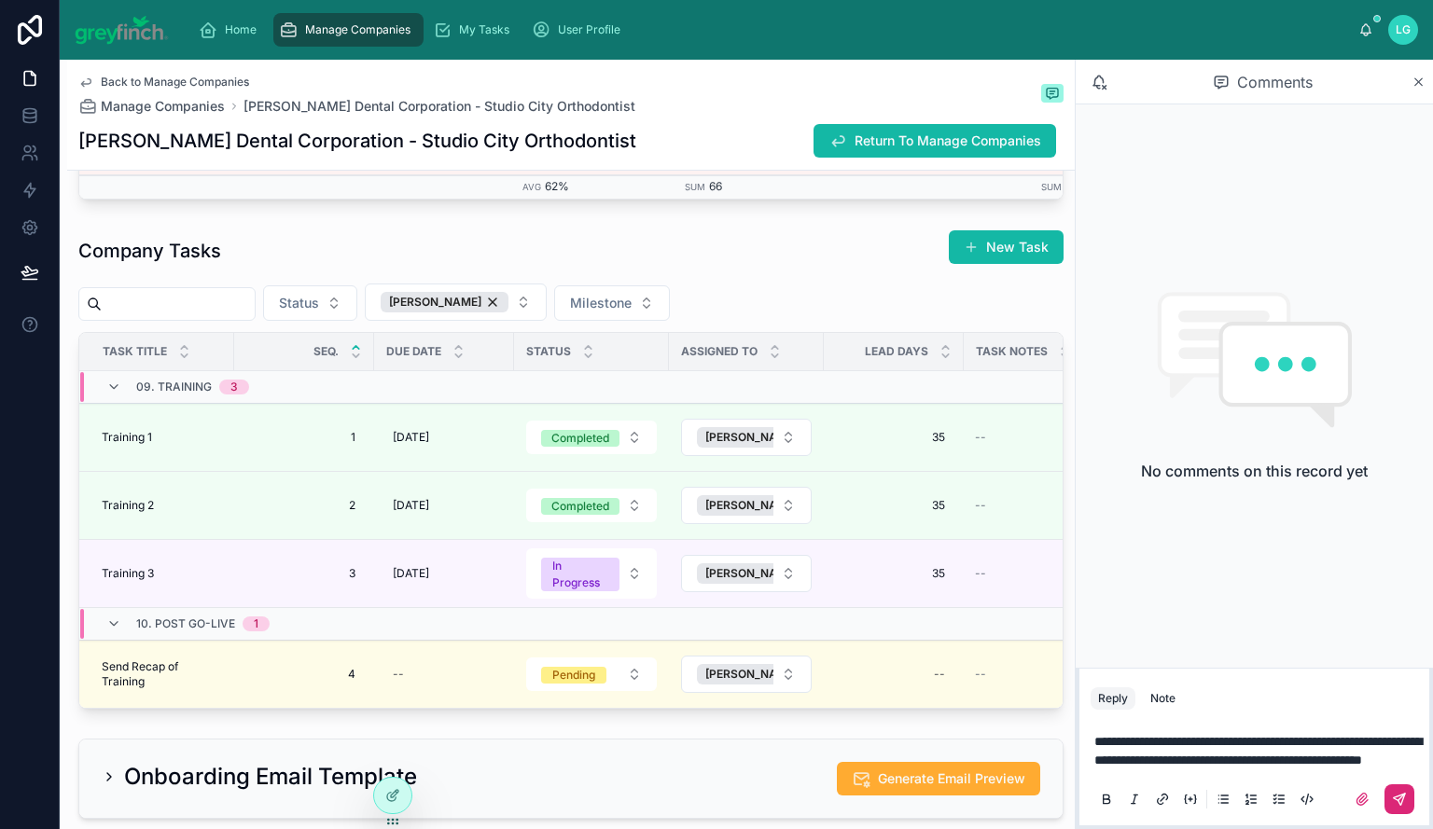
click at [1399, 791] on button at bounding box center [1399, 800] width 30 height 30
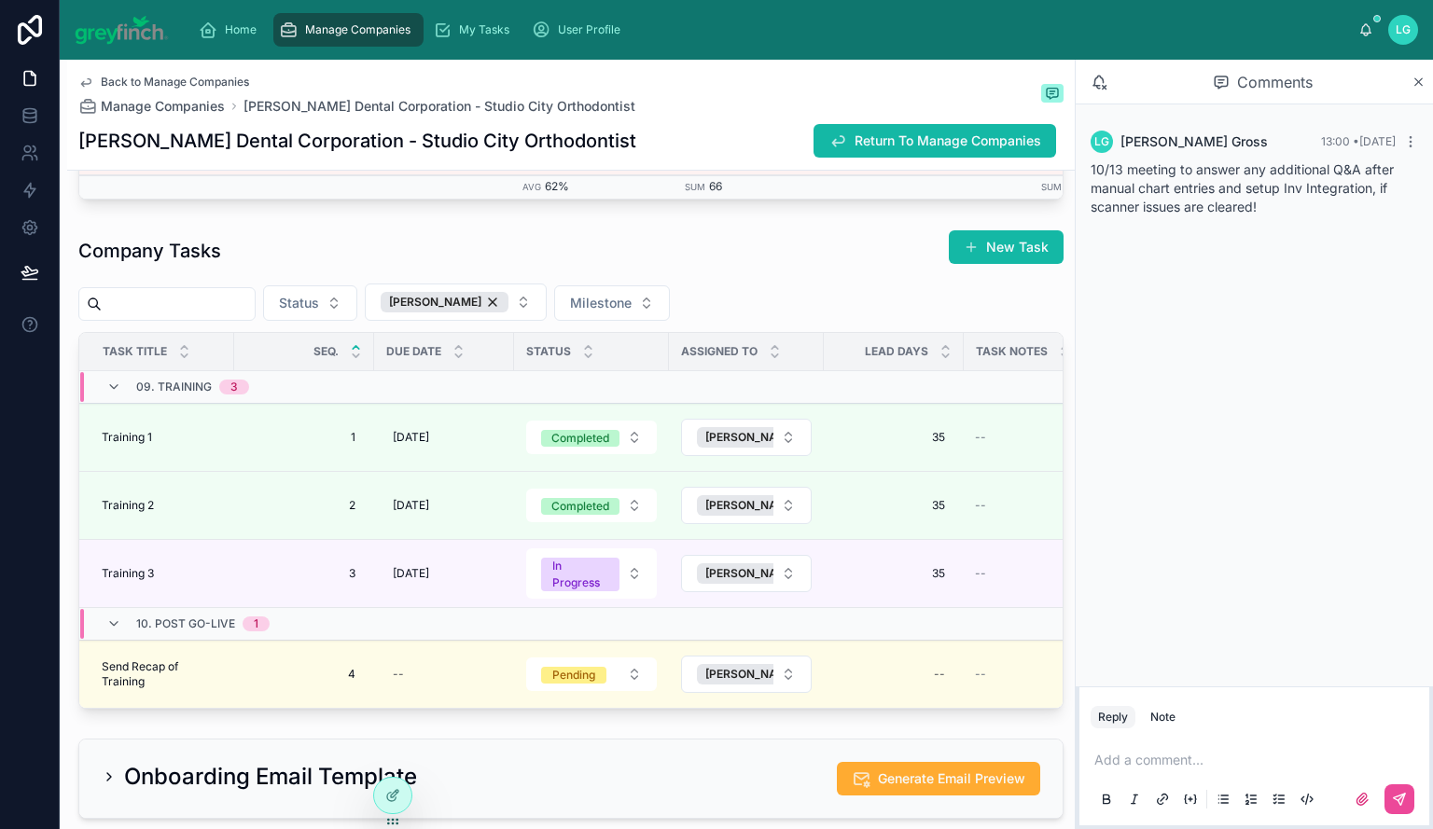
click at [341, 32] on span "Manage Companies" at bounding box center [357, 29] width 105 height 15
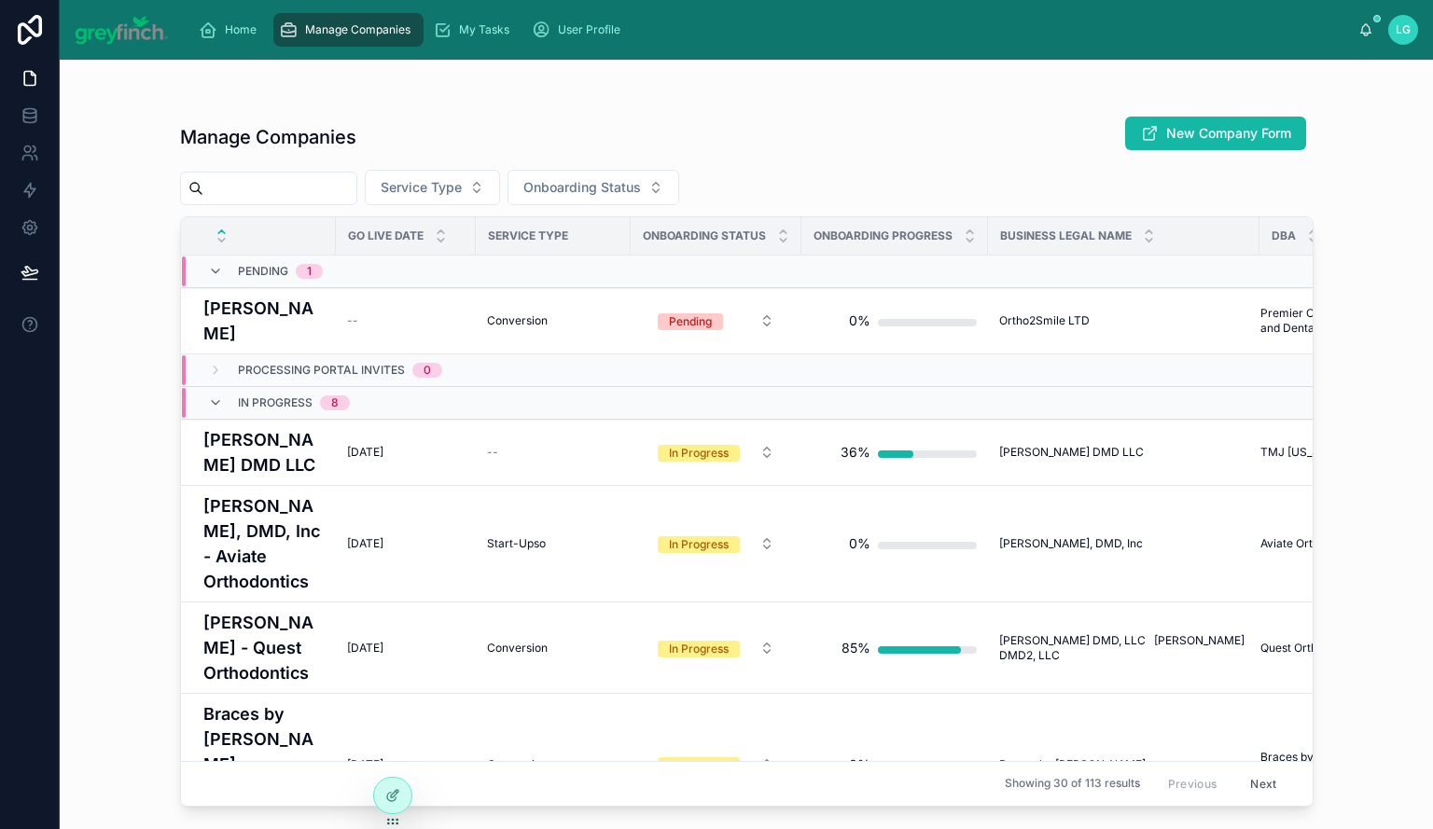
click at [300, 180] on input "text" at bounding box center [279, 188] width 153 height 26
type input "***"
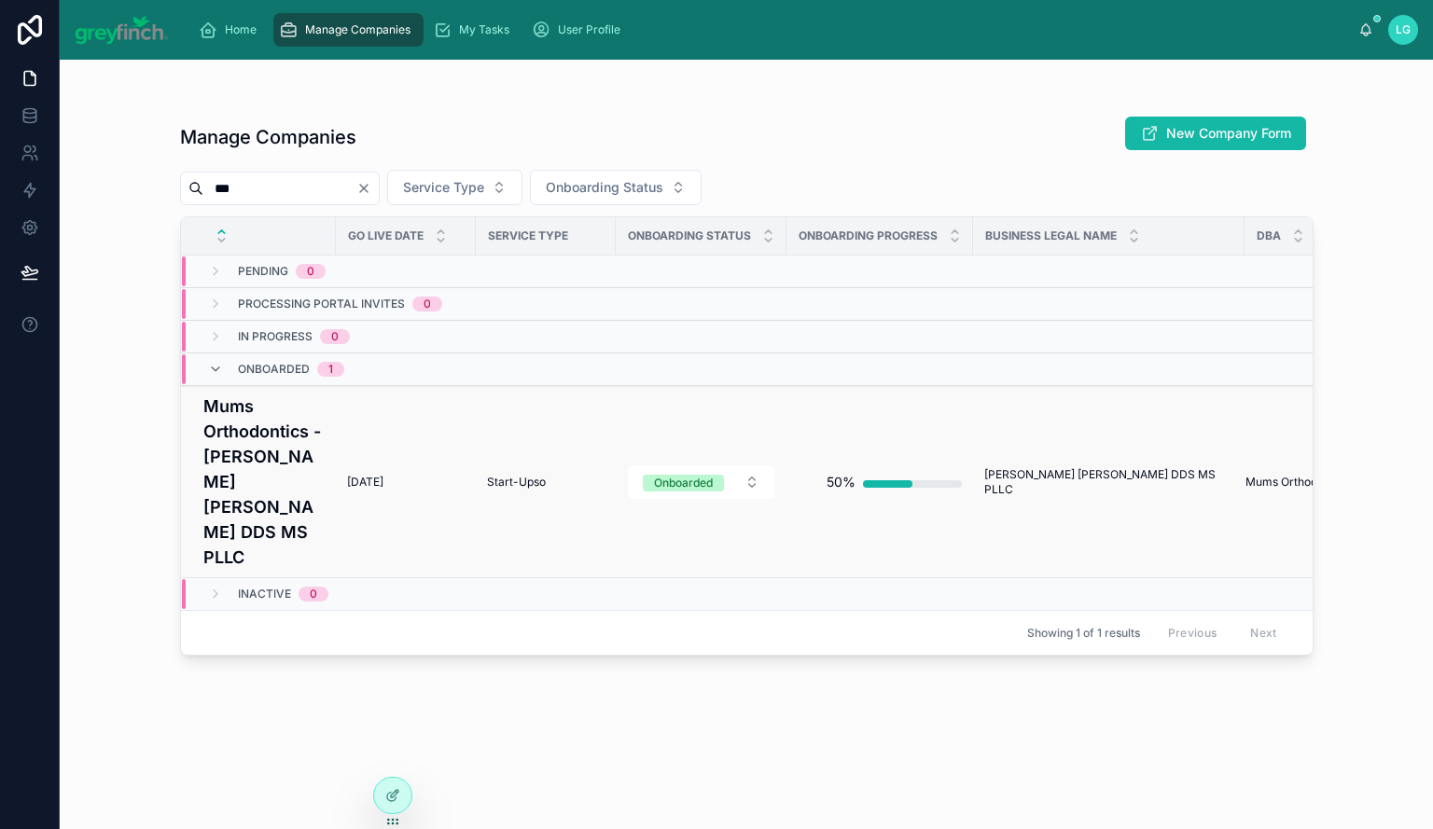
click at [250, 438] on h4 "Mums Orthodontics - [PERSON_NAME] [PERSON_NAME] DDS MS PLLC" at bounding box center [263, 482] width 121 height 176
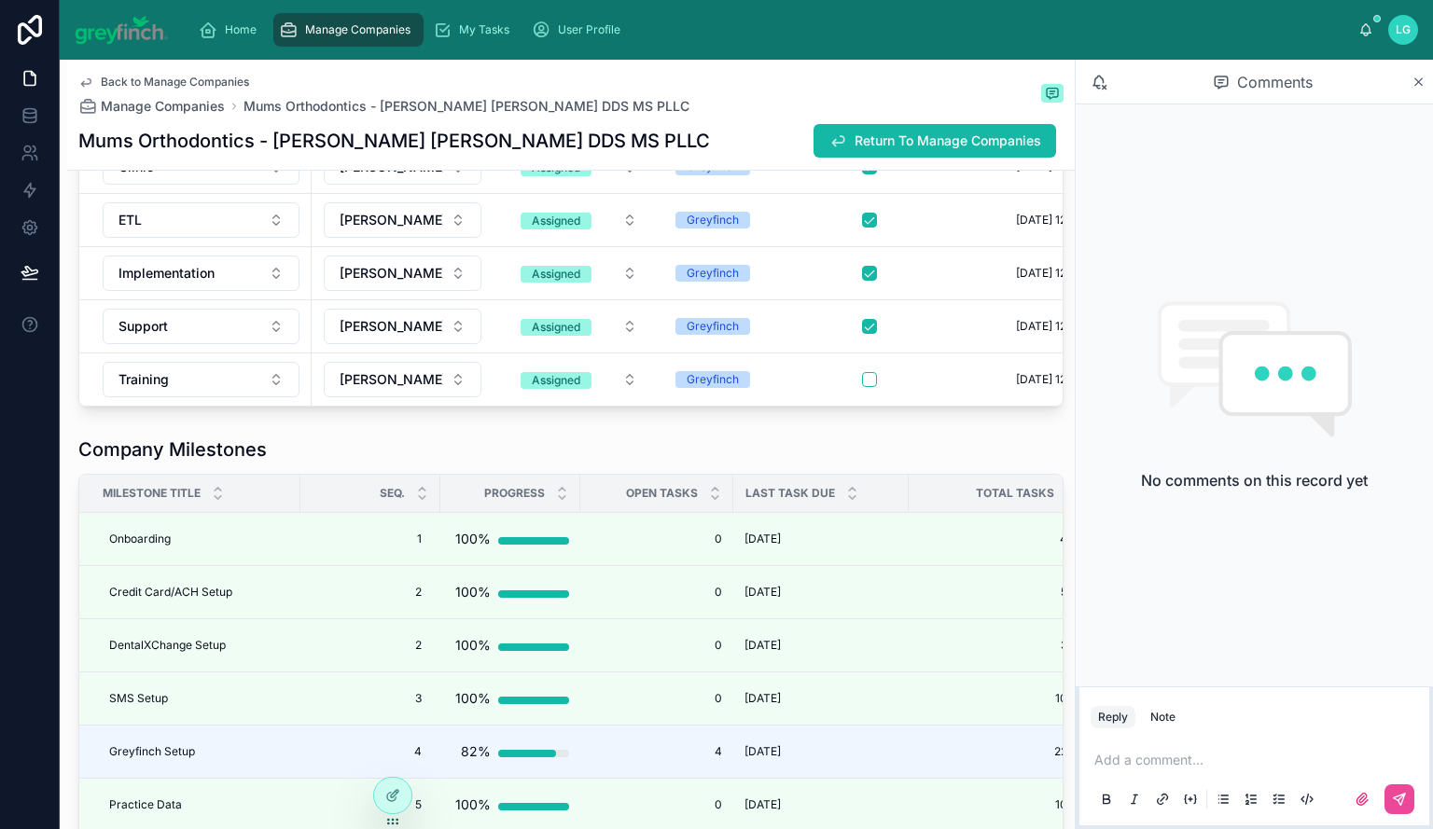
scroll to position [5131, 0]
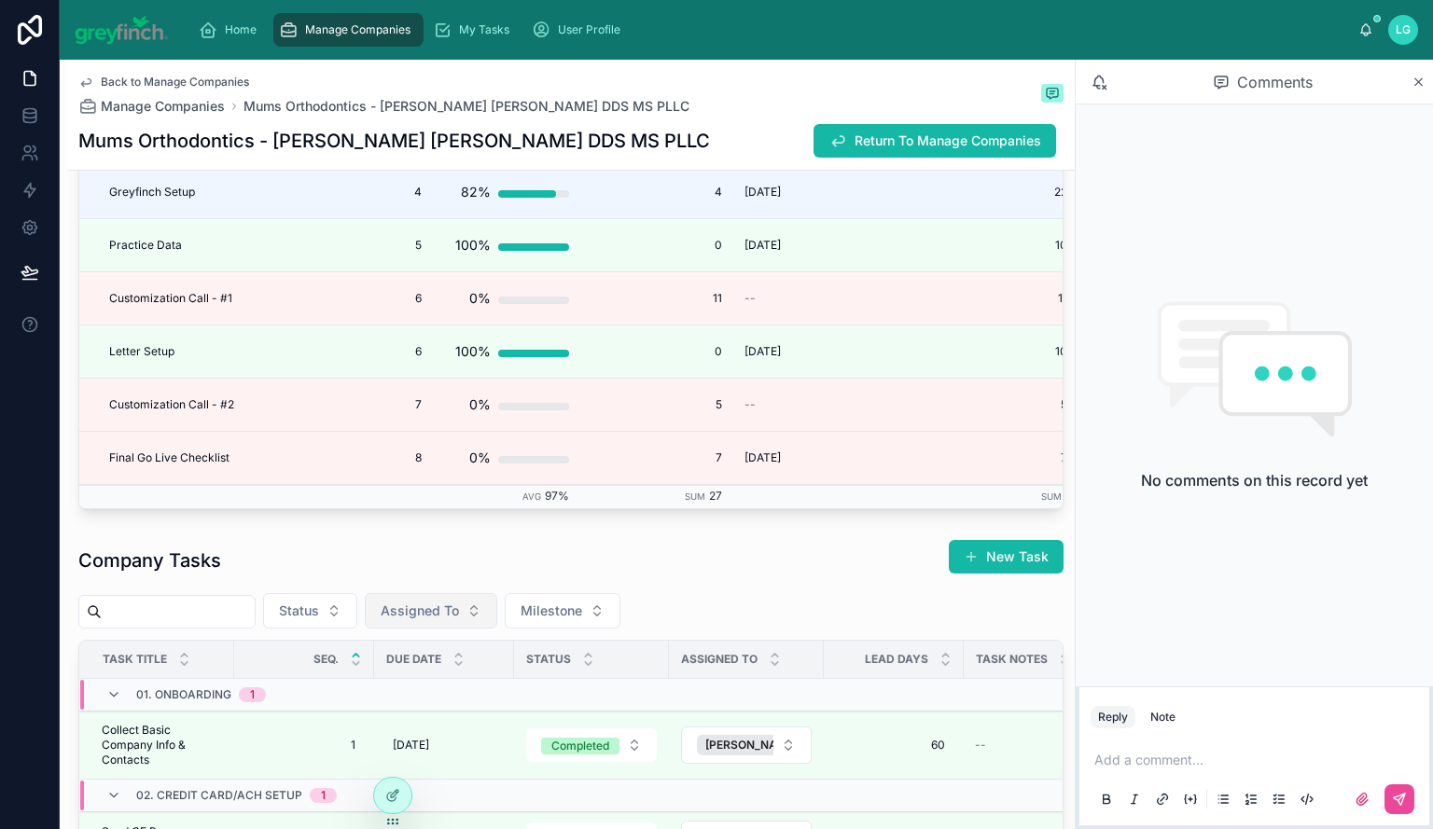
click at [459, 620] on span "Assigned To" at bounding box center [420, 611] width 78 height 19
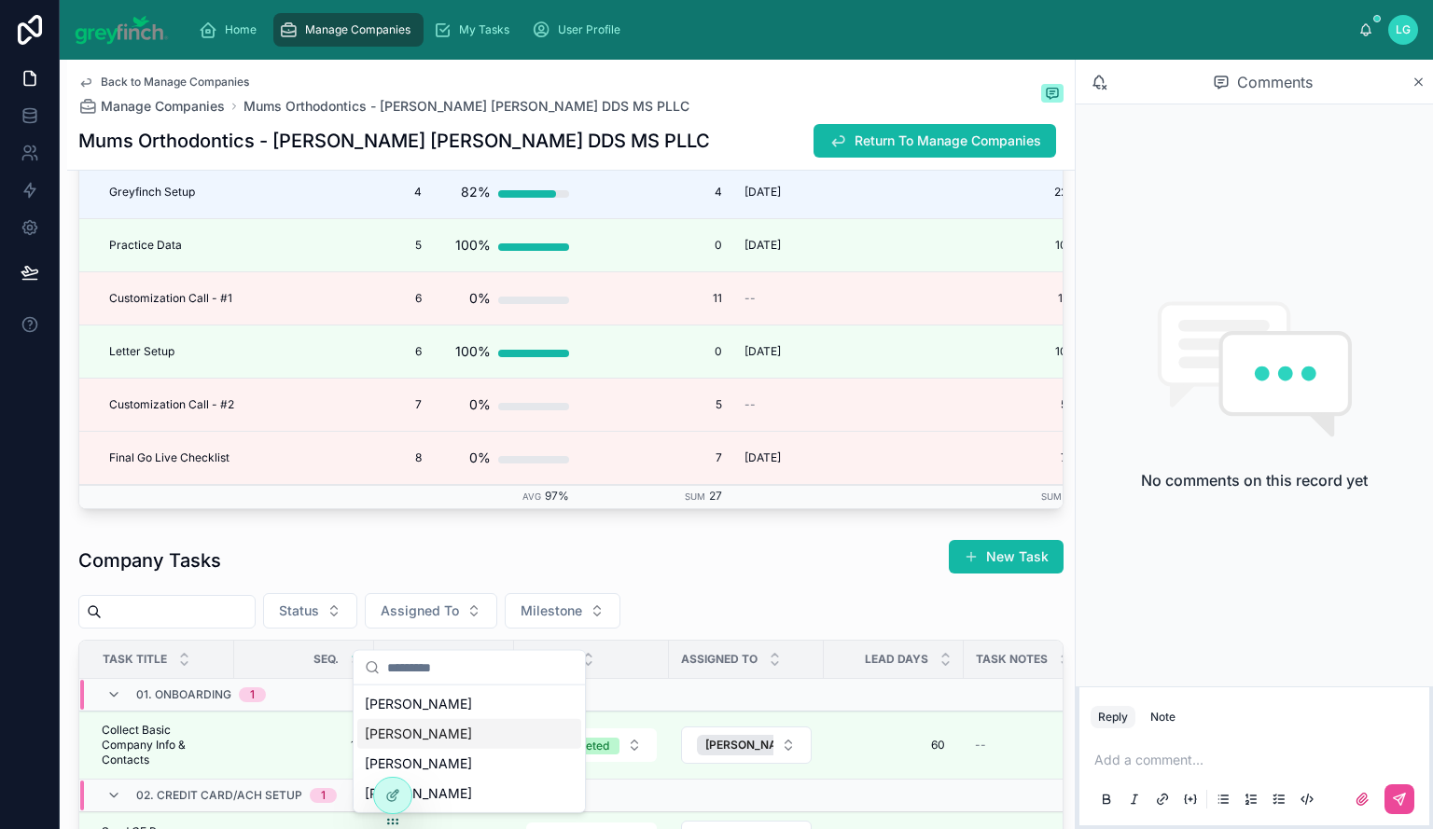
click at [441, 736] on div "[PERSON_NAME]" at bounding box center [469, 734] width 224 height 30
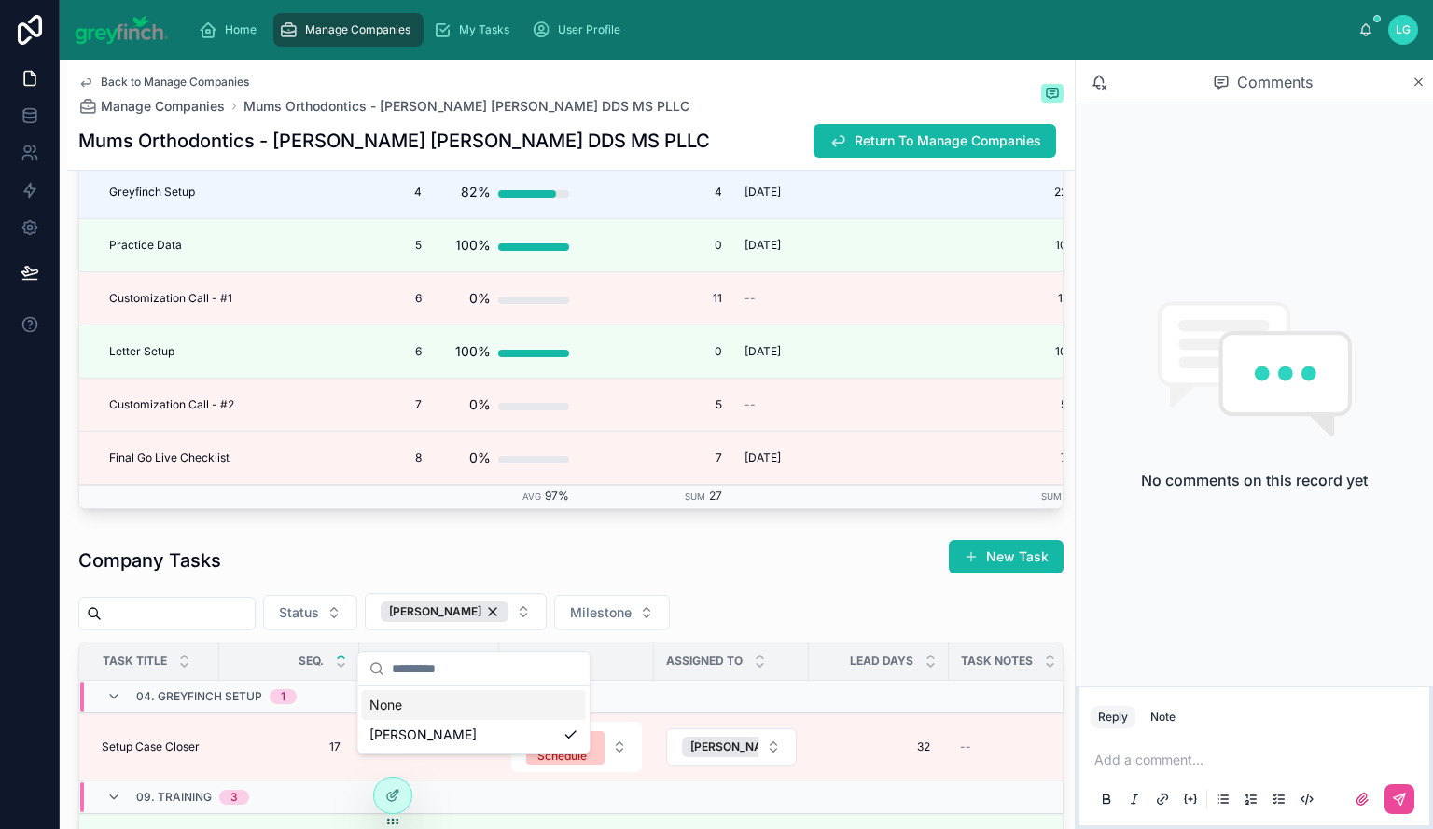
click at [688, 556] on div "Company Tasks New Task Status [PERSON_NAME] Milestone Task Title Seq. Due Date …" at bounding box center [571, 779] width 1008 height 494
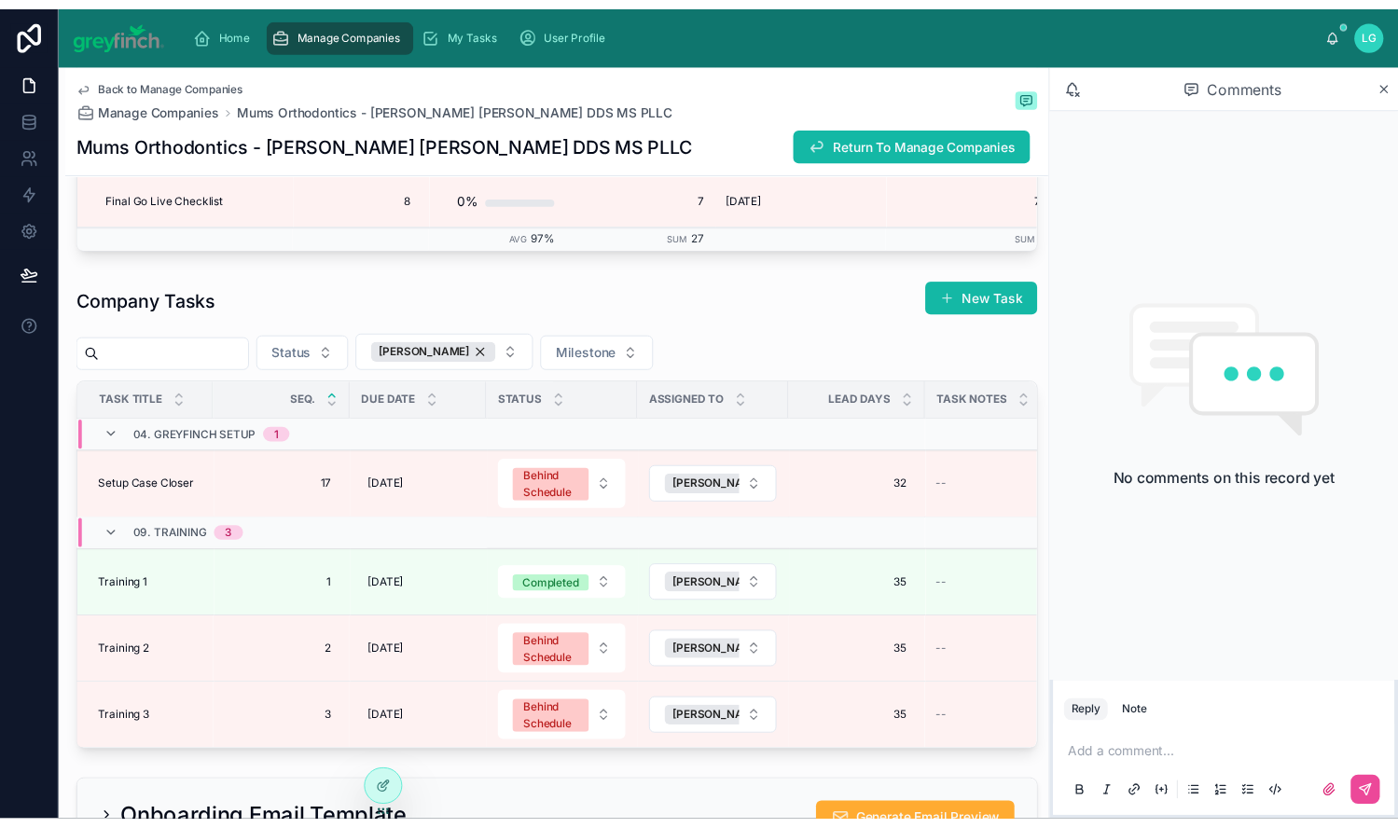
scroll to position [5411, 0]
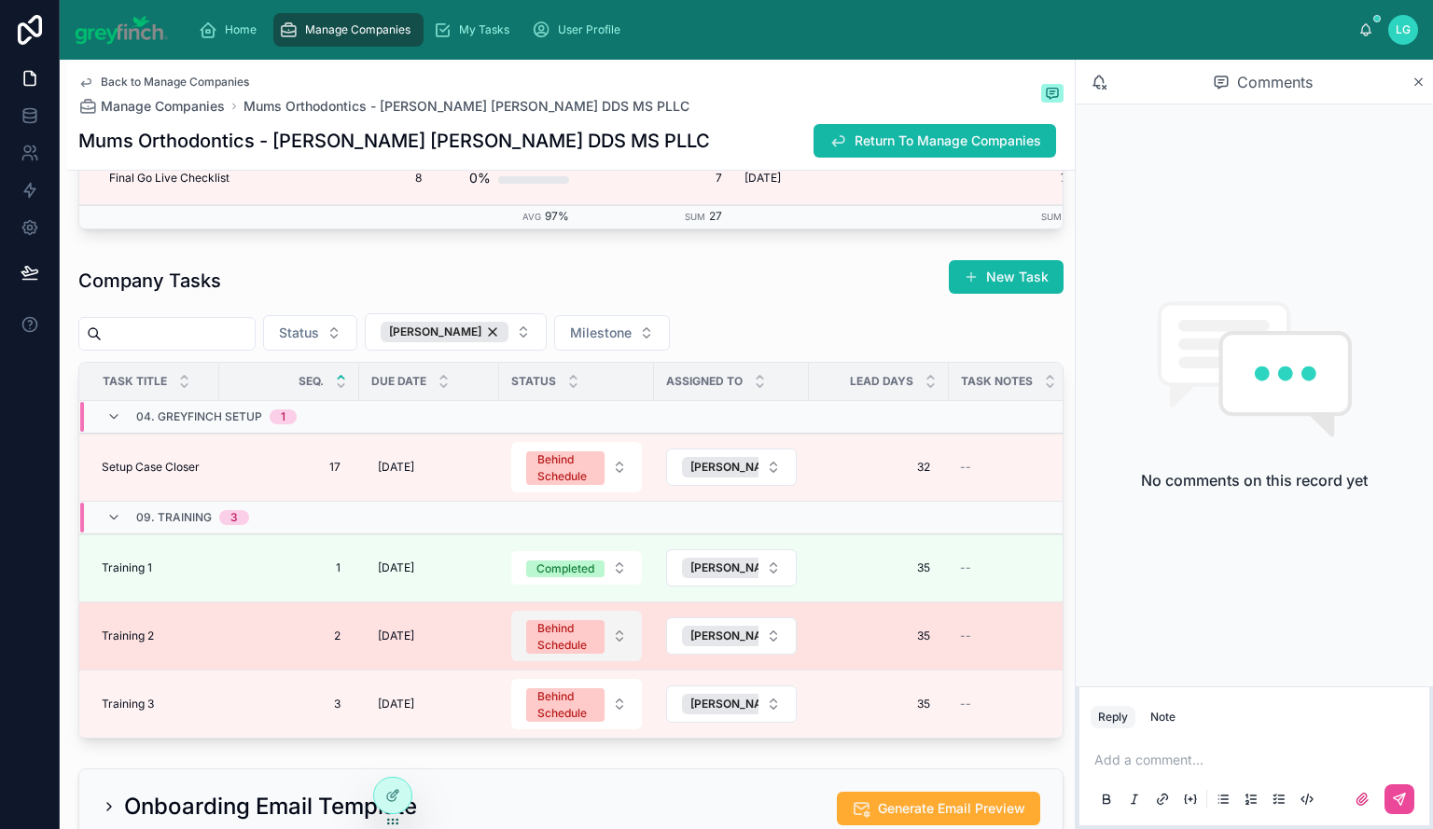
click at [585, 647] on div "Behind Schedule" at bounding box center [565, 637] width 56 height 34
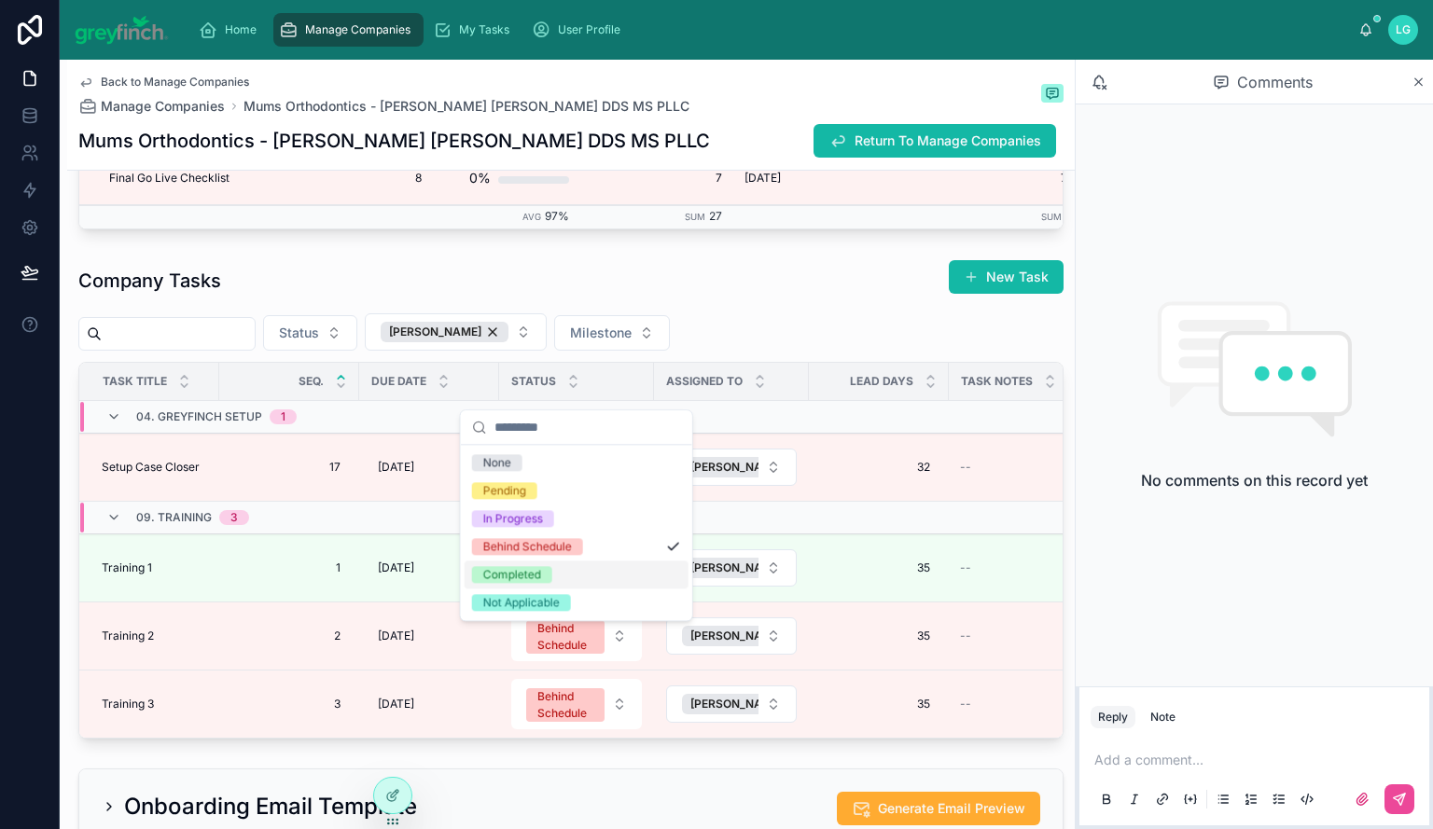
click at [567, 575] on div "Completed" at bounding box center [577, 575] width 224 height 28
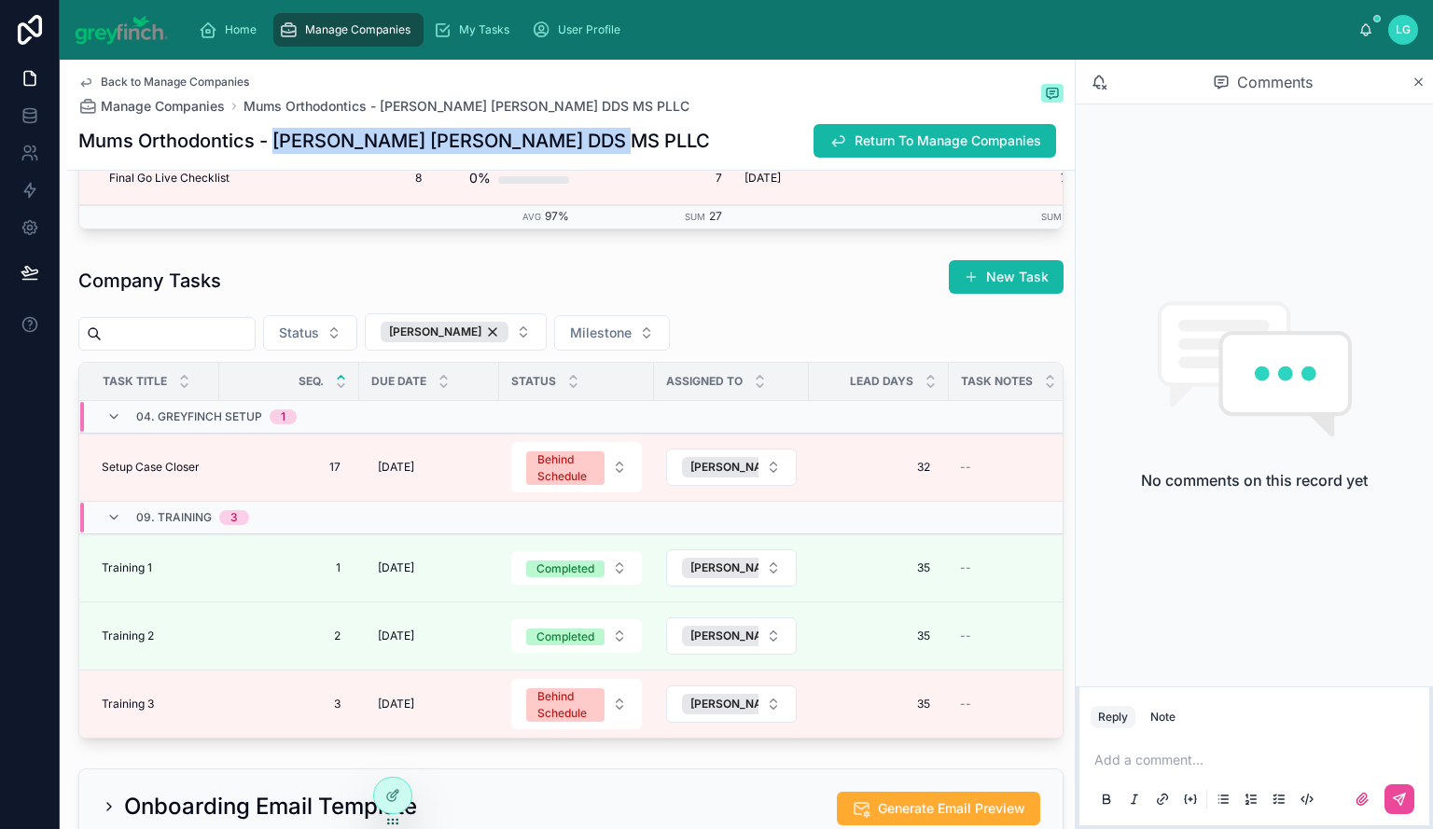
drag, startPoint x: 600, startPoint y: 139, endPoint x: 277, endPoint y: 136, distance: 322.8
click at [277, 136] on div "Mums Orthodontics - [PERSON_NAME] [PERSON_NAME] DDS MS PLLC Return To Manage Co…" at bounding box center [570, 140] width 985 height 35
